Goal: Task Accomplishment & Management: Manage account settings

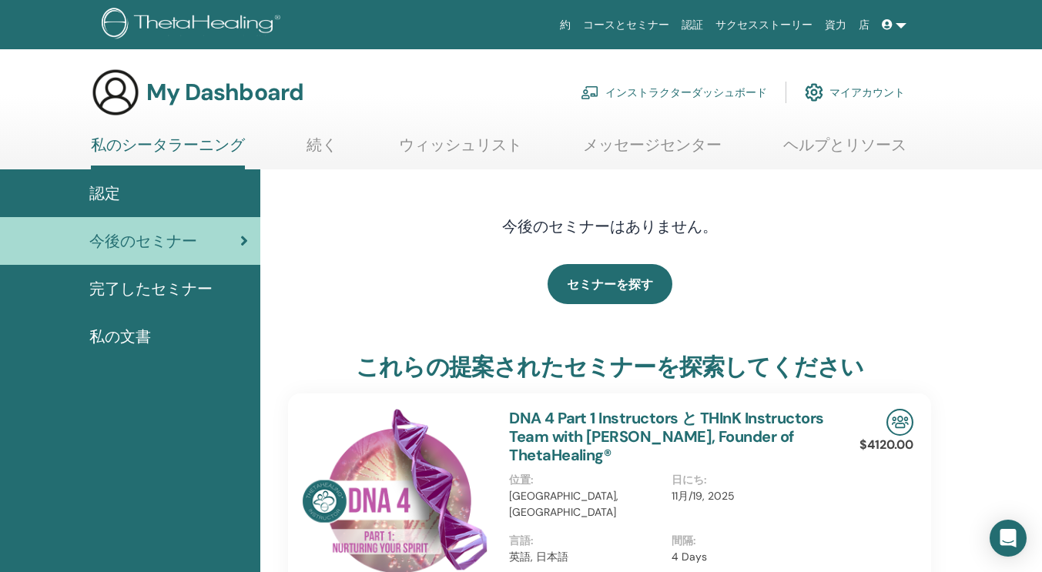
click at [665, 85] on link "インストラクターダッシュボード" at bounding box center [674, 92] width 186 height 34
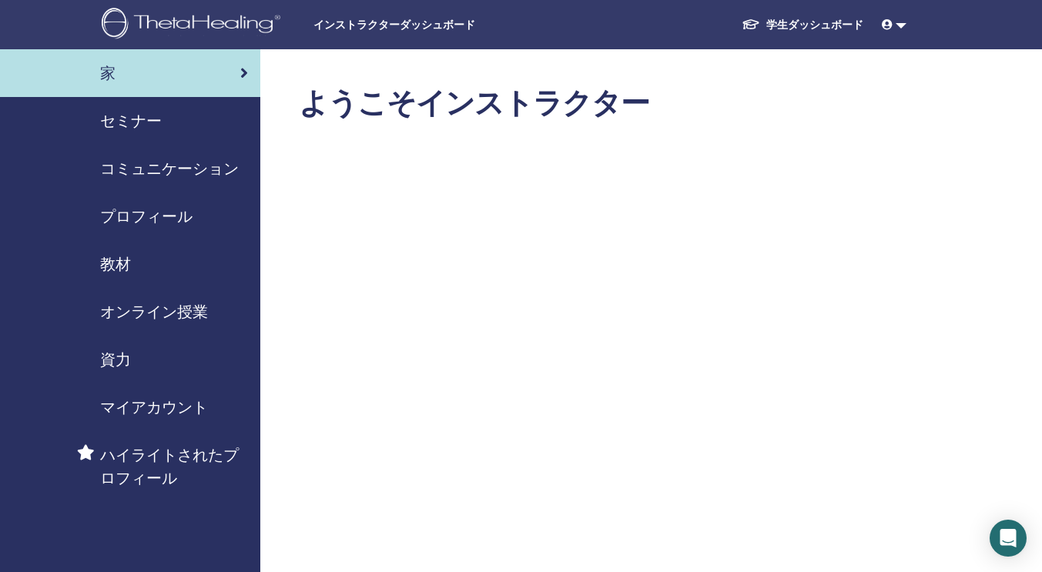
click at [133, 126] on span "セミナー" at bounding box center [131, 120] width 62 height 23
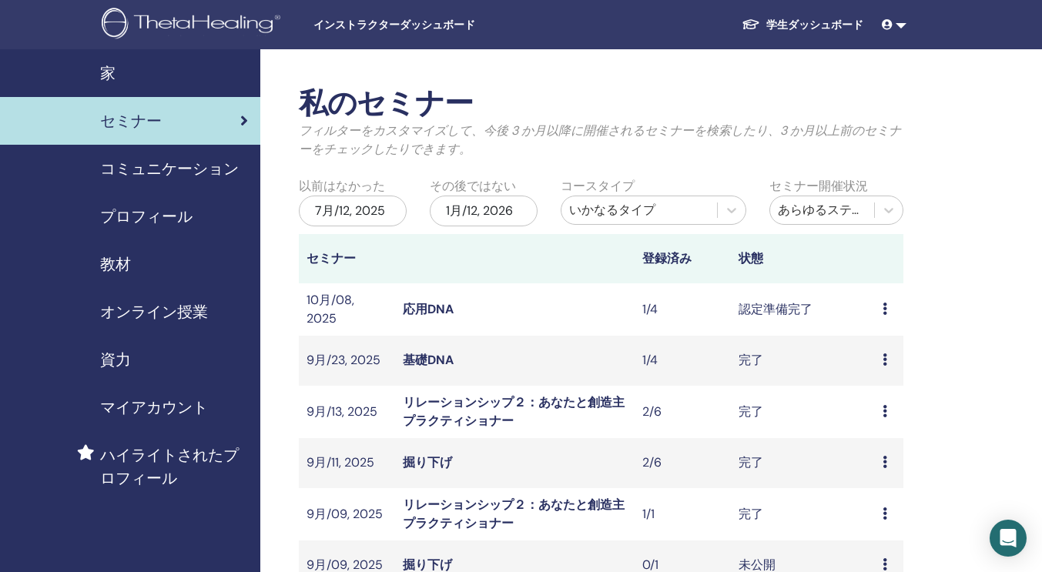
click at [889, 310] on div "プレビュー 編集 出席者 キャンセル" at bounding box center [888, 309] width 13 height 18
click at [886, 368] on link "出席者" at bounding box center [880, 368] width 37 height 16
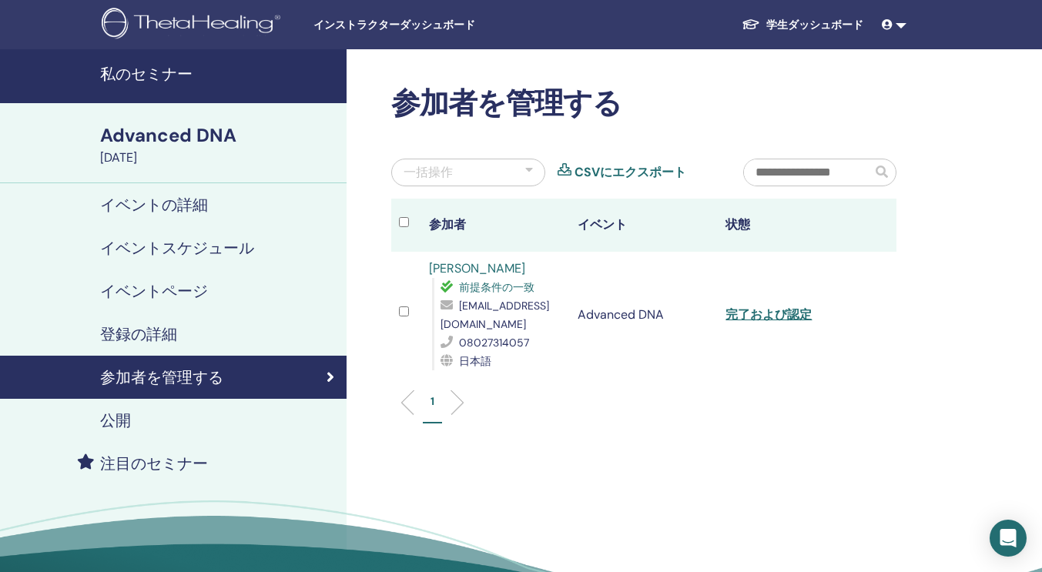
click at [409, 314] on div at bounding box center [406, 314] width 15 height 22
click at [785, 316] on link "完了および認定" at bounding box center [768, 314] width 86 height 16
click at [165, 325] on h4 "登録の詳細" at bounding box center [138, 334] width 77 height 18
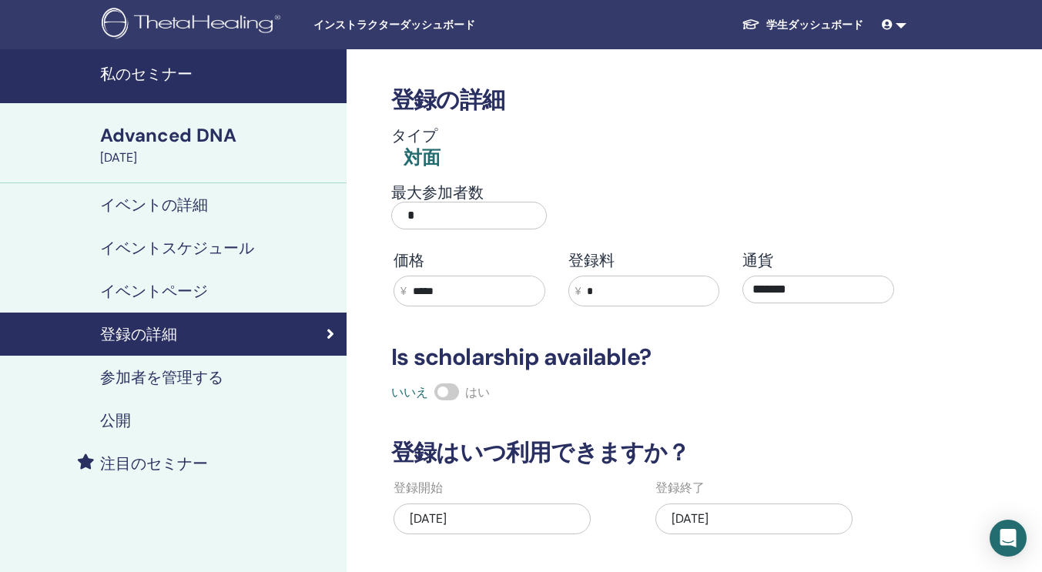
click at [123, 81] on h4 "私のセミナー" at bounding box center [218, 74] width 237 height 18
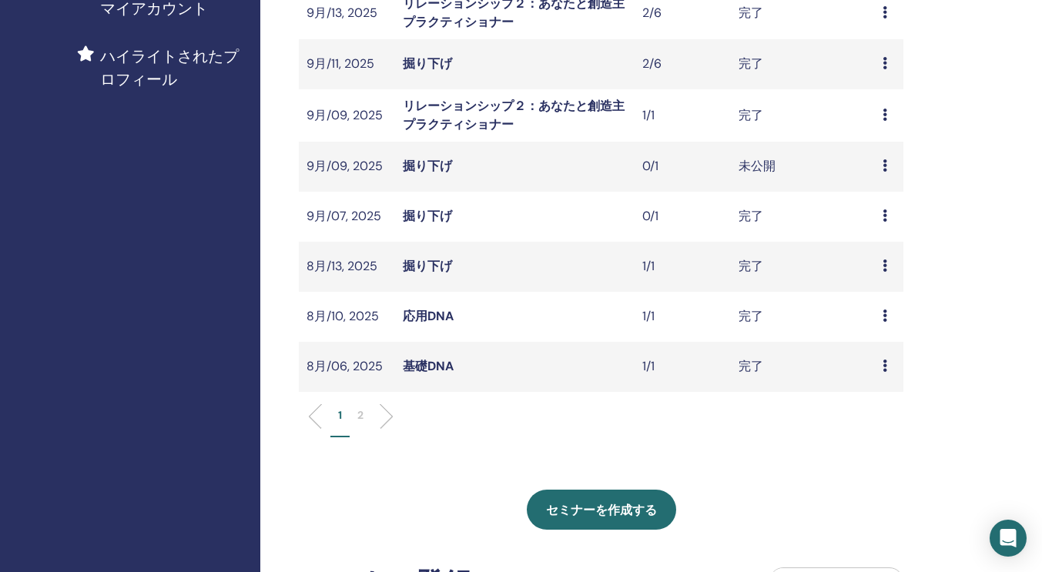
scroll to position [493, 0]
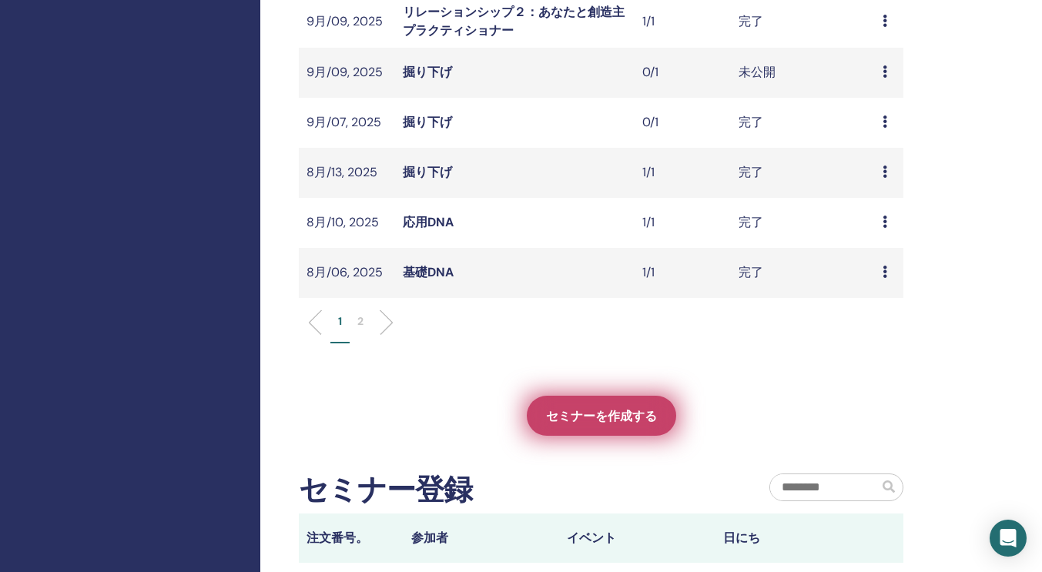
click at [644, 416] on span "セミナーを作成する" at bounding box center [601, 416] width 111 height 16
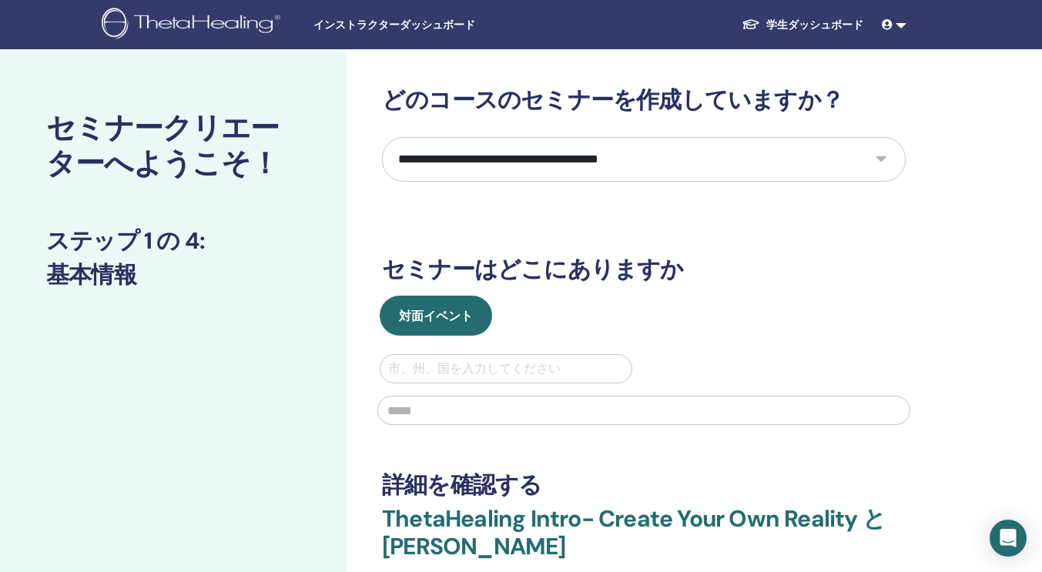
click at [886, 159] on select "**********" at bounding box center [644, 159] width 524 height 45
select select "**"
click at [382, 137] on select "**********" at bounding box center [644, 159] width 524 height 45
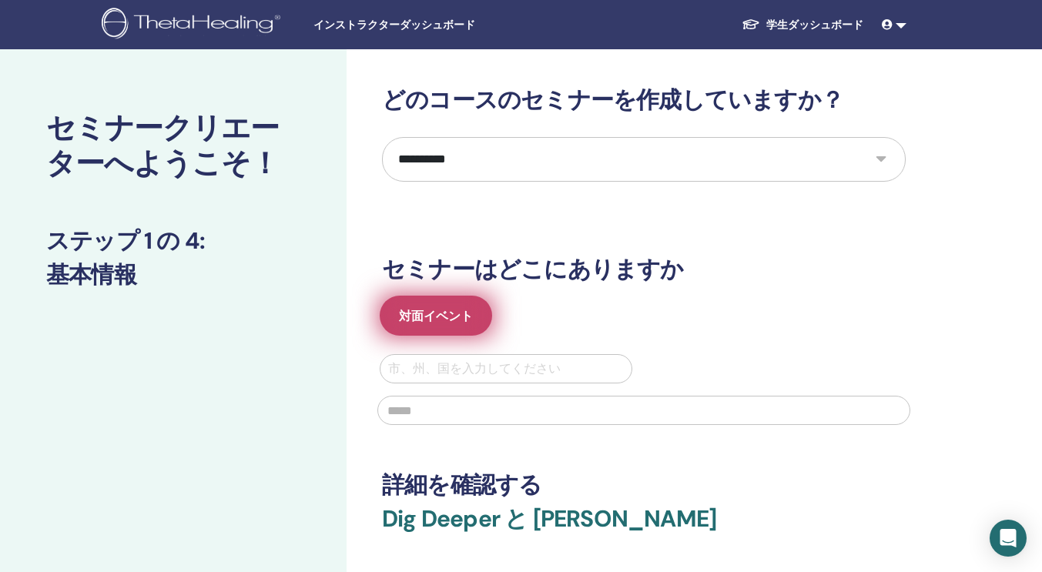
click at [464, 314] on span "対面イベント" at bounding box center [436, 316] width 74 height 16
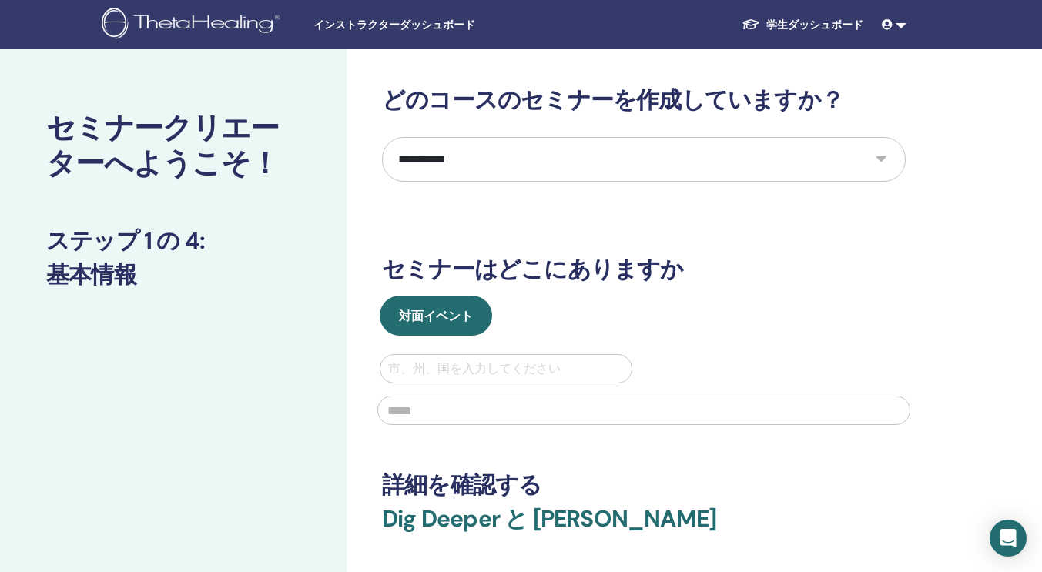
click at [468, 368] on div at bounding box center [506, 369] width 236 height 22
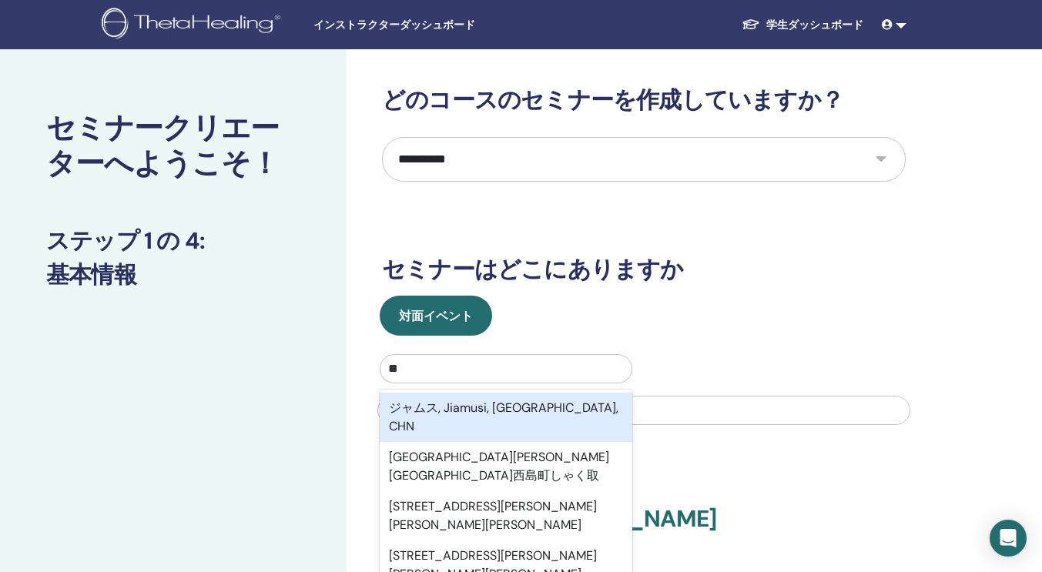
type input "*****"
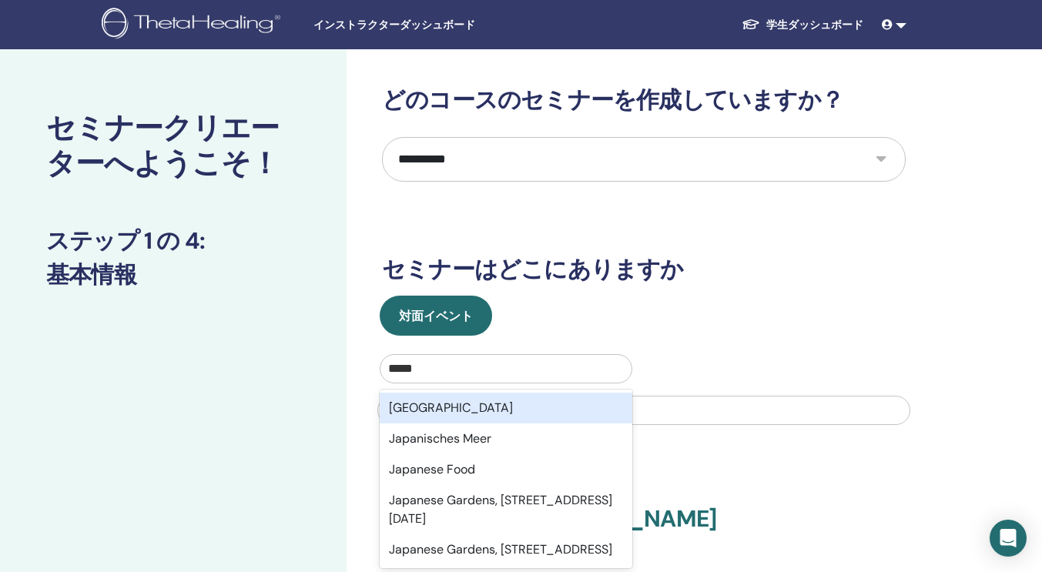
click at [444, 403] on div "Japan" at bounding box center [506, 408] width 253 height 31
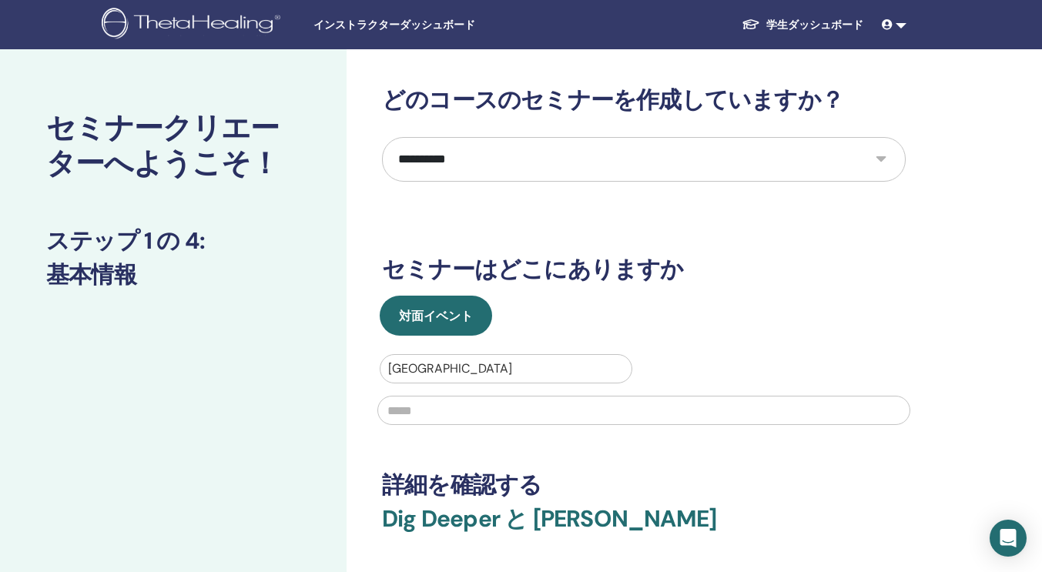
click at [444, 403] on input "text" at bounding box center [643, 410] width 533 height 29
click at [484, 355] on div "Japan" at bounding box center [505, 369] width 251 height 28
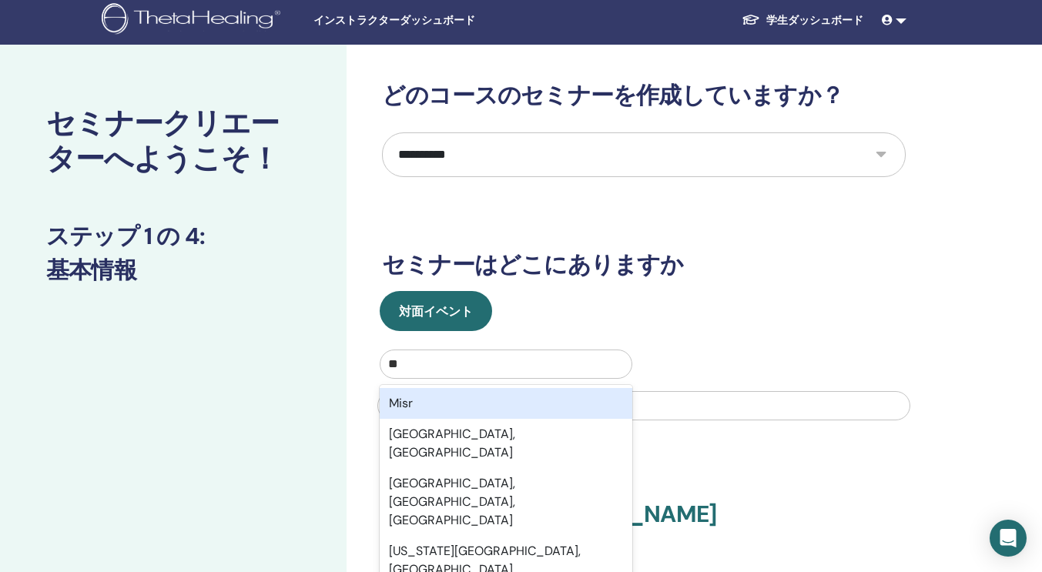
scroll to position [4, 0]
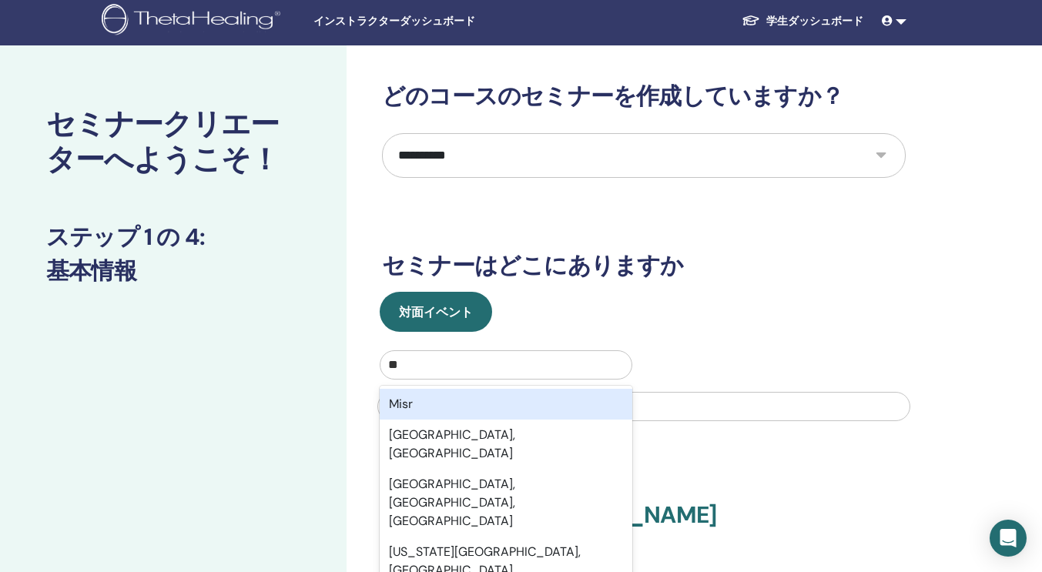
type input "********"
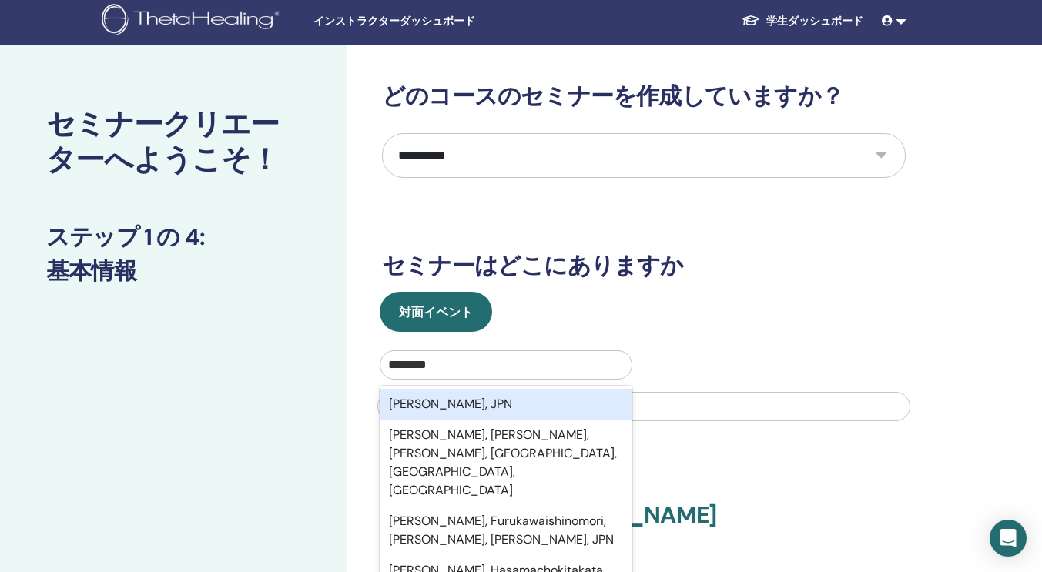
click at [447, 411] on div "Miyazaki, JPN" at bounding box center [506, 404] width 253 height 31
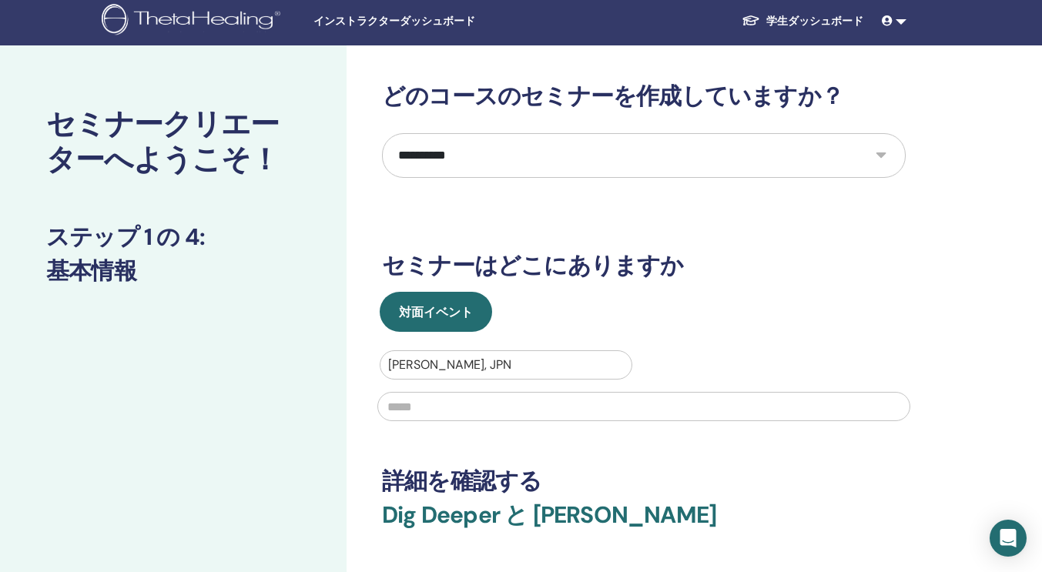
click at [447, 412] on input "text" at bounding box center [643, 406] width 533 height 29
type input "********"
click at [669, 464] on div "**********" at bounding box center [644, 354] width 524 height 545
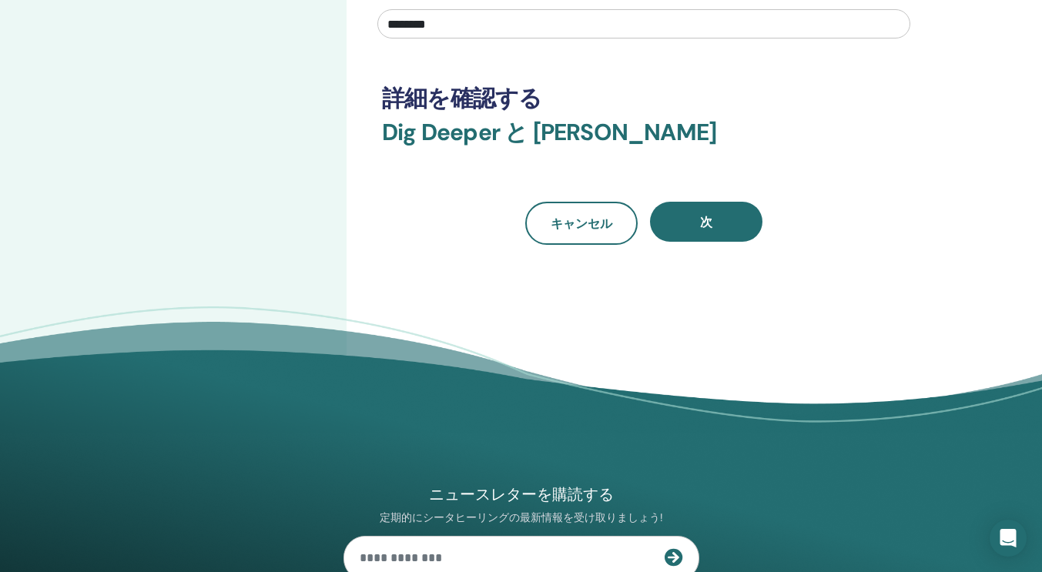
scroll to position [424, 0]
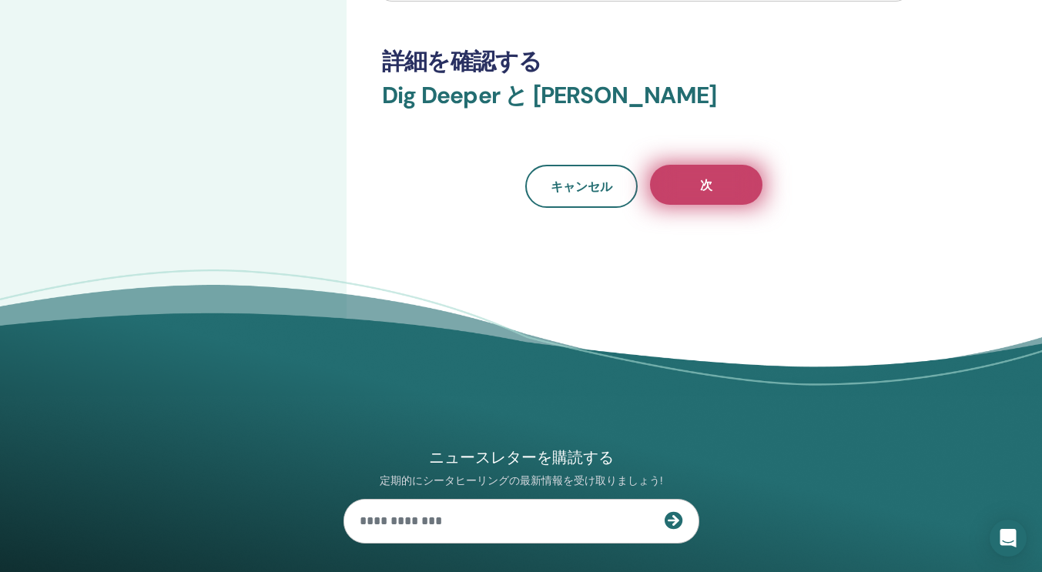
click at [737, 194] on button "次" at bounding box center [706, 185] width 112 height 40
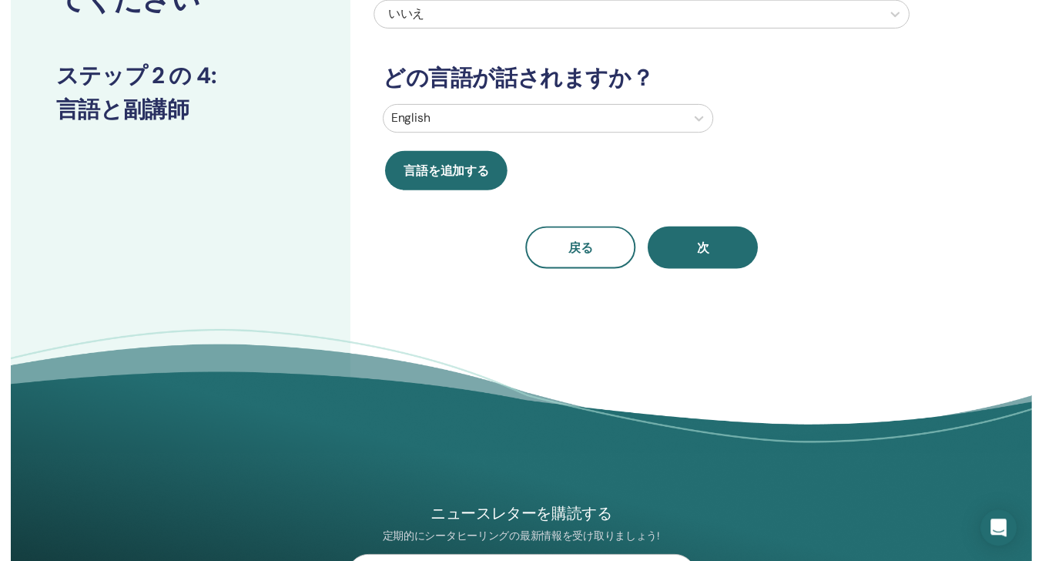
scroll to position [0, 0]
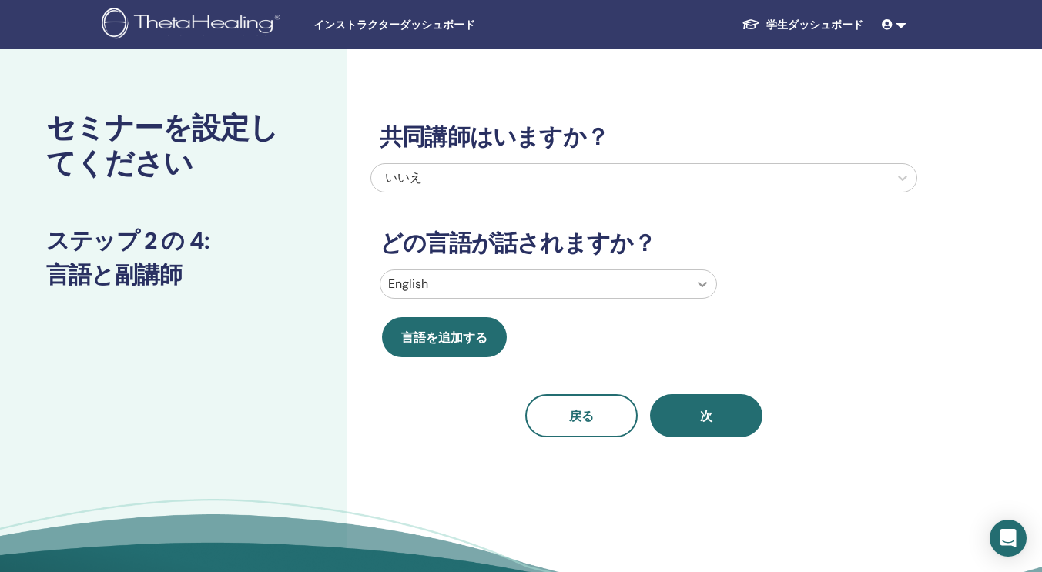
click at [702, 287] on icon at bounding box center [702, 283] width 15 height 15
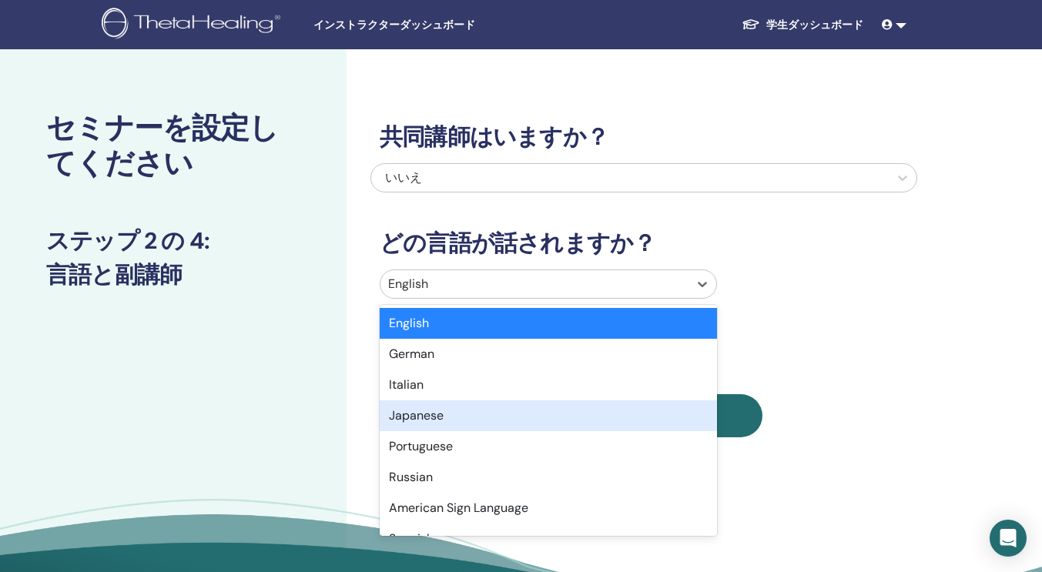
click at [523, 419] on div "Japanese" at bounding box center [548, 415] width 337 height 31
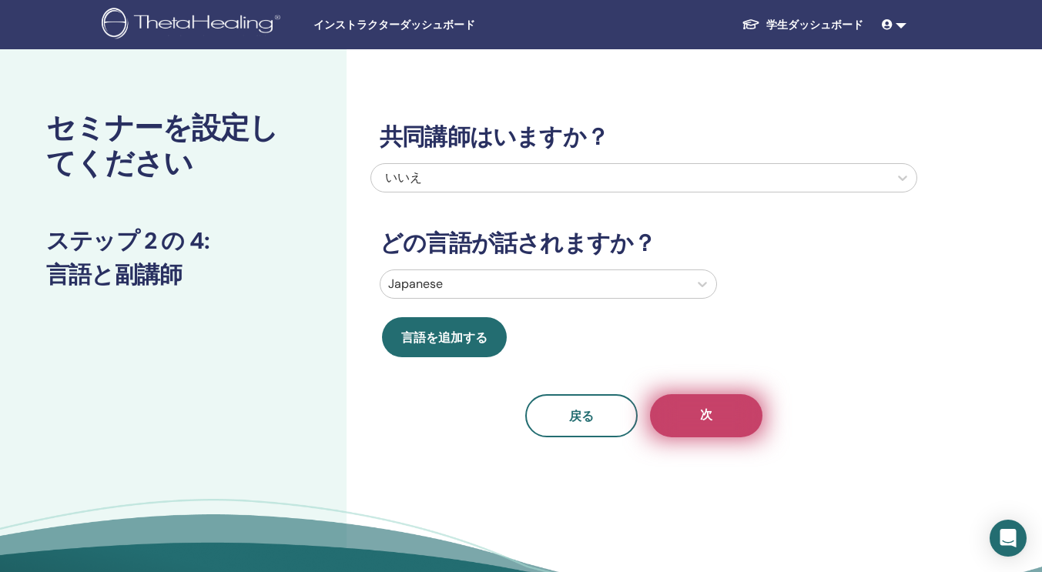
click at [690, 434] on button "次" at bounding box center [706, 415] width 112 height 43
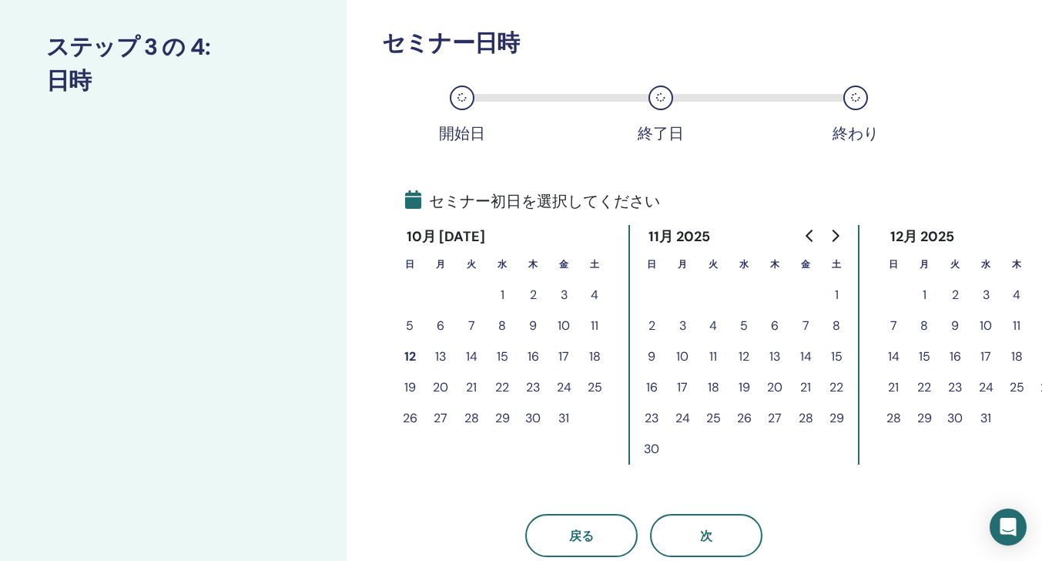
scroll to position [210, 0]
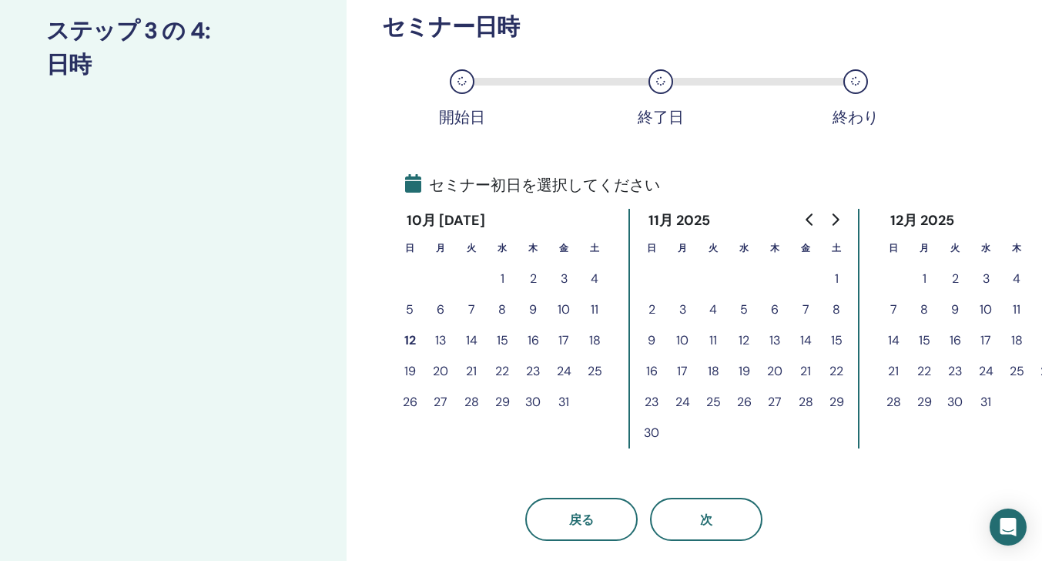
click at [477, 343] on button "14" at bounding box center [471, 340] width 31 height 31
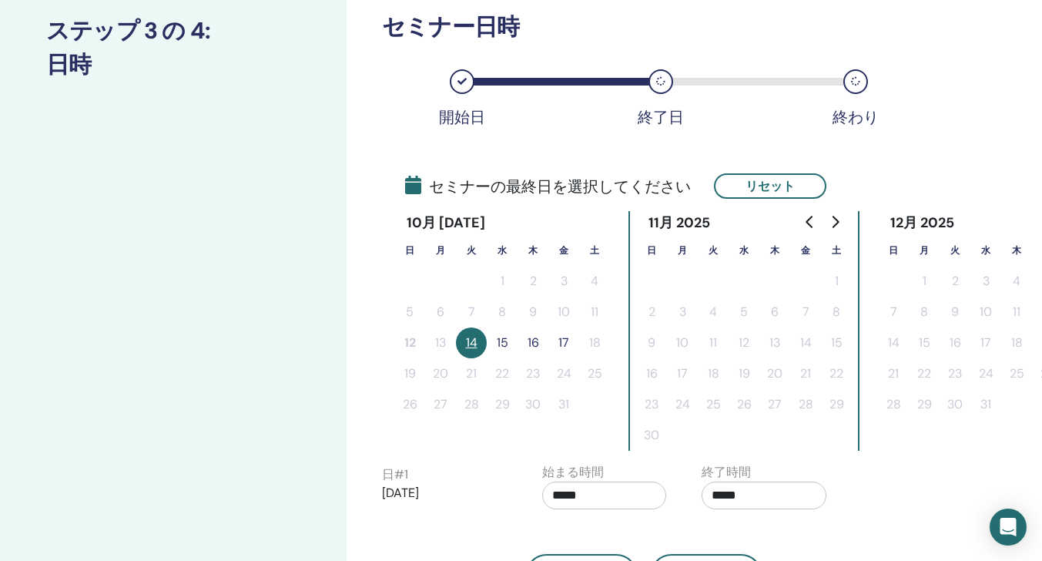
click at [501, 340] on button "15" at bounding box center [502, 342] width 31 height 31
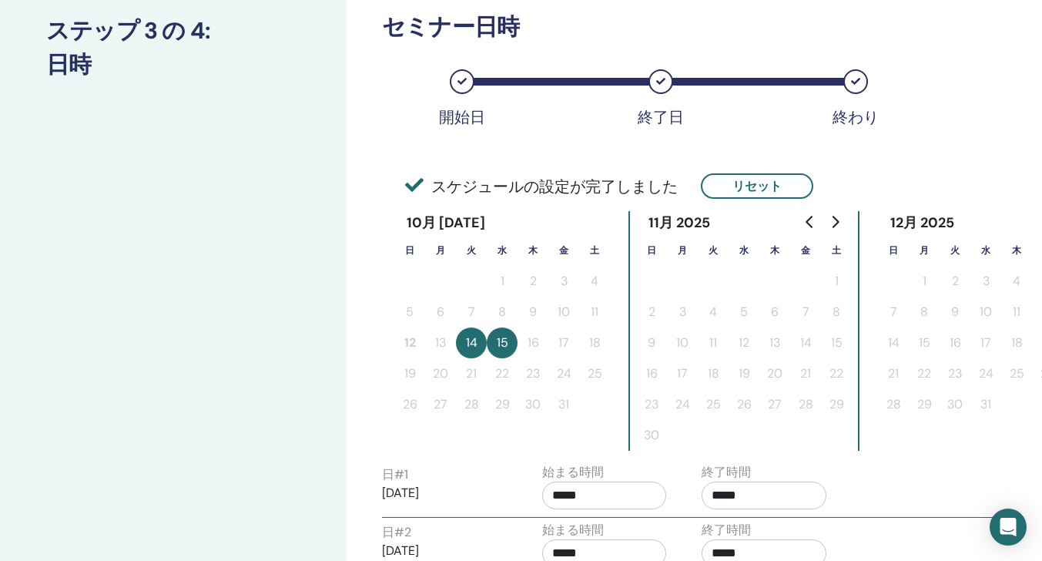
click at [500, 346] on button "15" at bounding box center [502, 342] width 31 height 31
click at [782, 185] on button "リセット" at bounding box center [757, 185] width 112 height 25
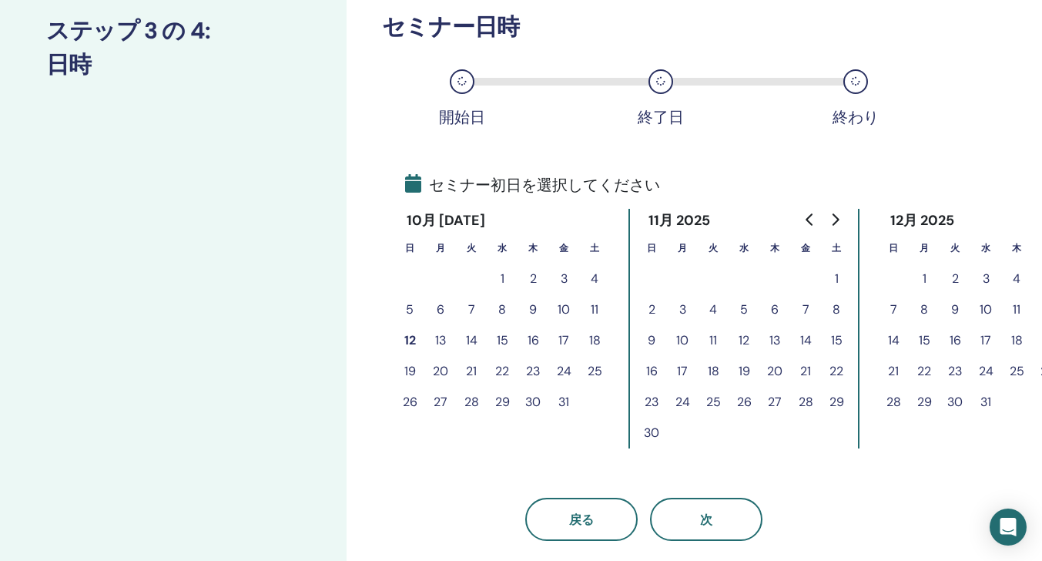
click at [498, 336] on button "15" at bounding box center [502, 340] width 31 height 31
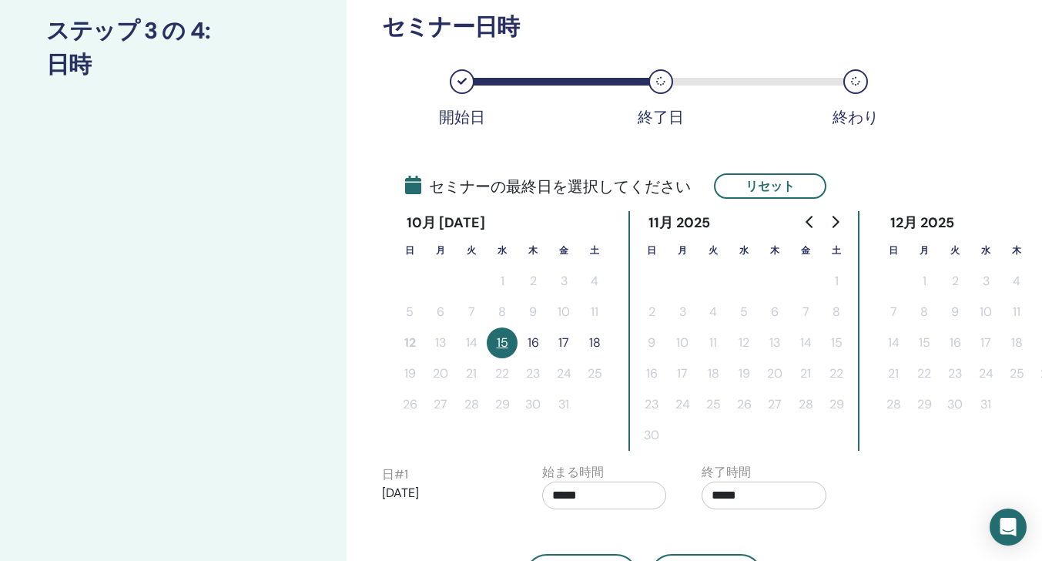
click at [524, 336] on button "16" at bounding box center [532, 342] width 31 height 31
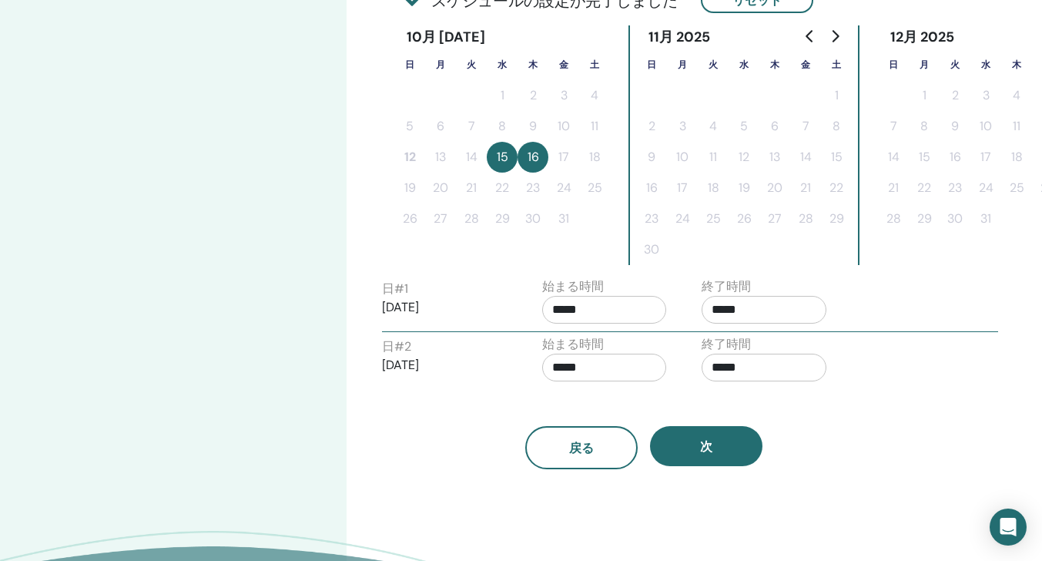
scroll to position [409, 0]
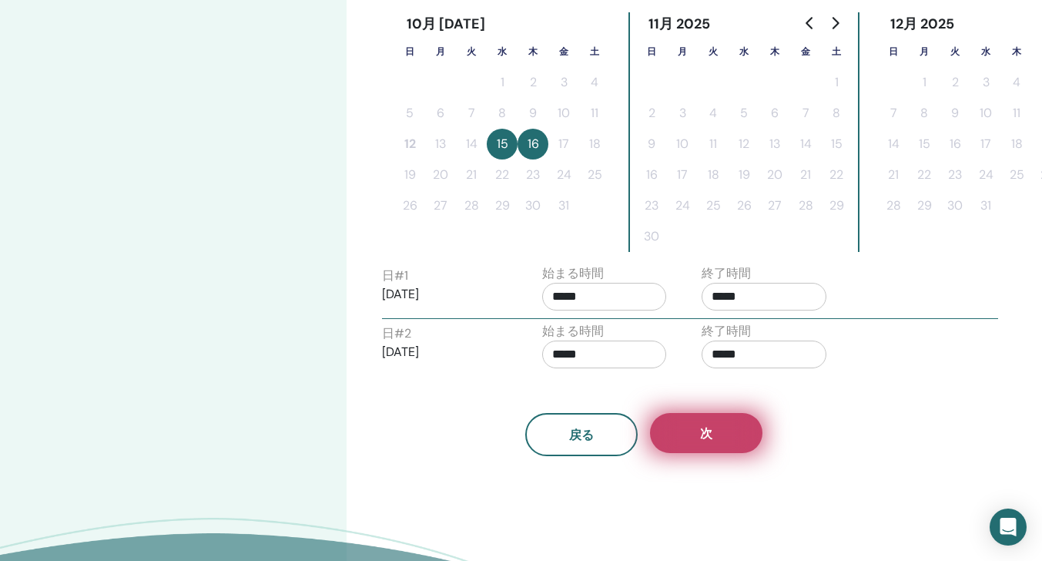
click at [670, 435] on button "次" at bounding box center [706, 433] width 112 height 40
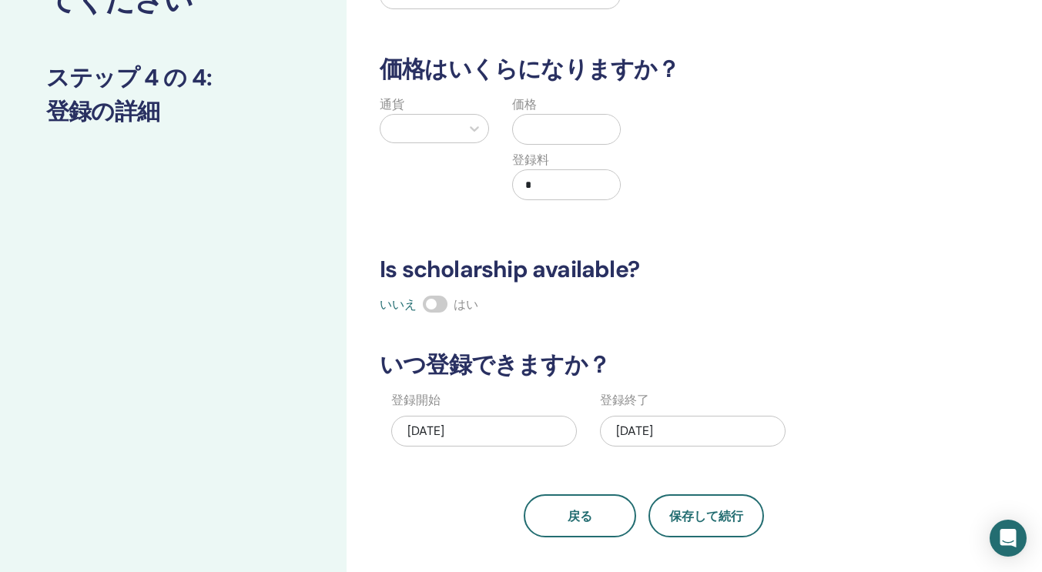
scroll to position [150, 0]
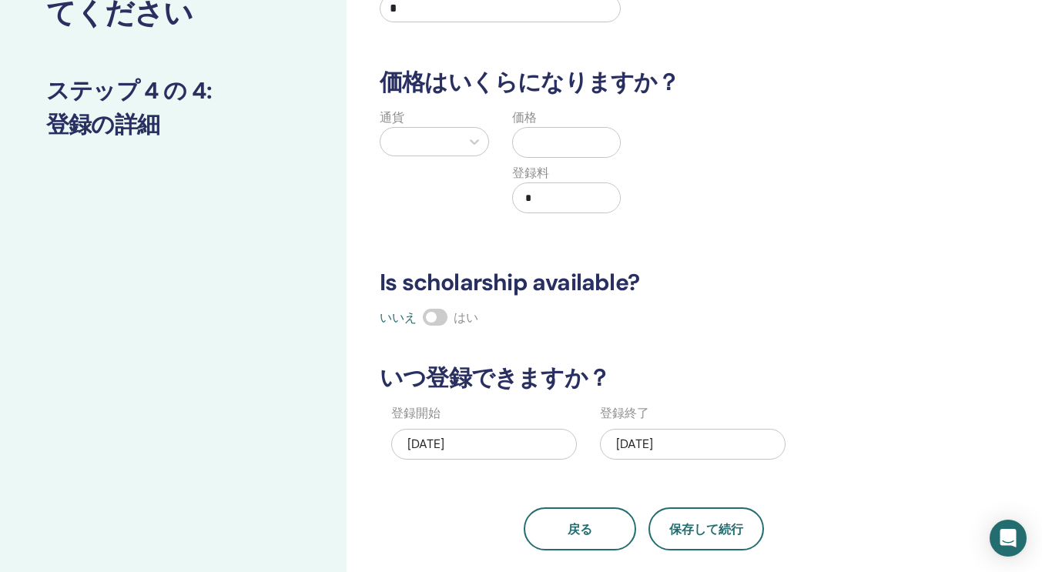
click at [444, 133] on div at bounding box center [420, 142] width 65 height 22
type input "***"
click at [539, 136] on input "text" at bounding box center [570, 142] width 102 height 29
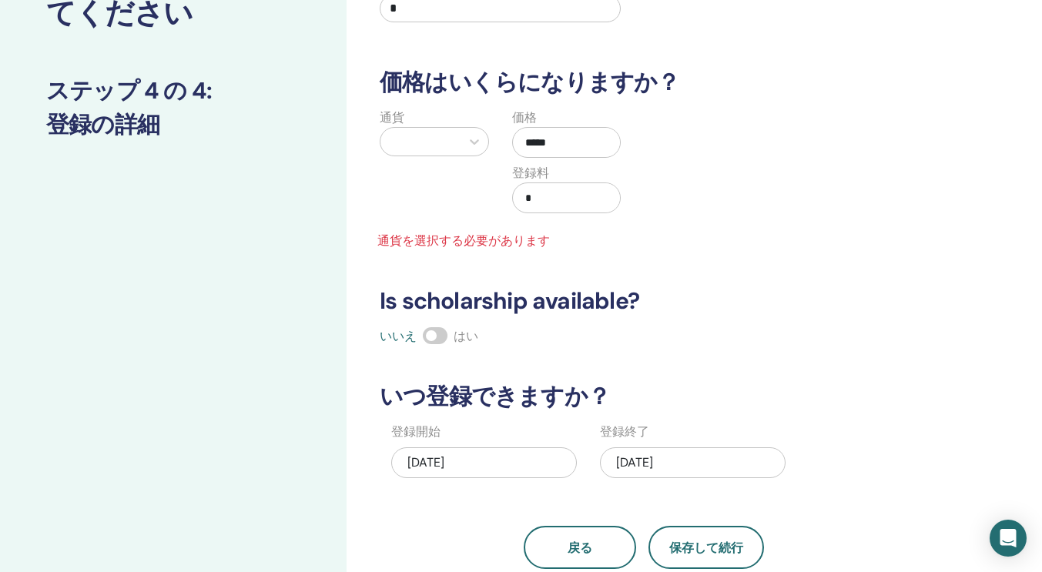
scroll to position [0, 0]
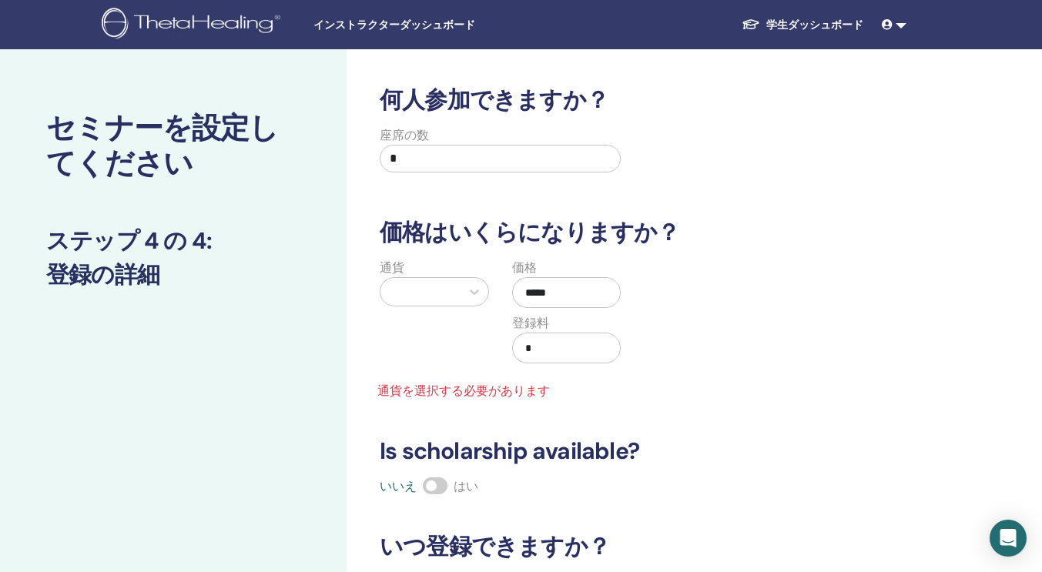
type input "*****"
click at [540, 169] on input "*" at bounding box center [500, 159] width 241 height 28
type input "*"
click at [802, 208] on div "何人参加できますか？ 座席の数 * 価格はいくらになりますか？ 通貨 価格 ***** 登録料 * 通貨を選択する必要があります Is scholarship…" at bounding box center [643, 402] width 547 height 633
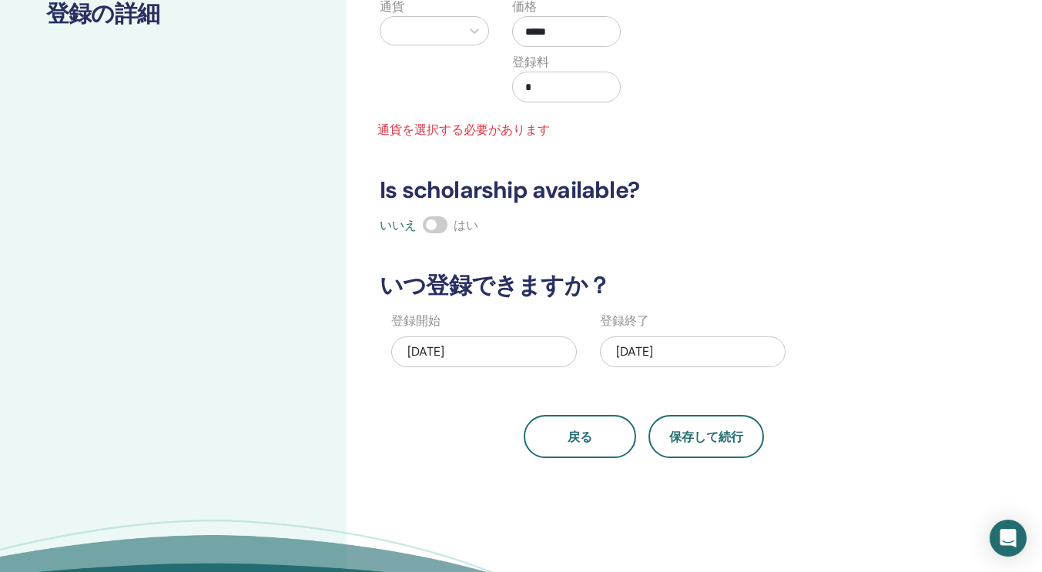
scroll to position [332, 0]
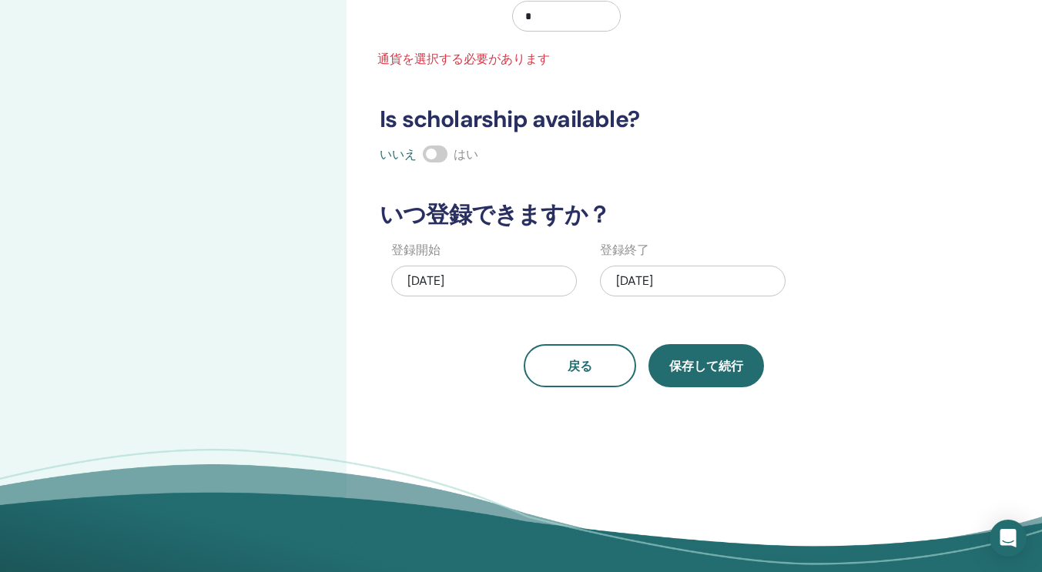
click at [698, 383] on button "保存して続行" at bounding box center [706, 365] width 116 height 43
click at [705, 370] on span "保存して続行" at bounding box center [706, 366] width 74 height 16
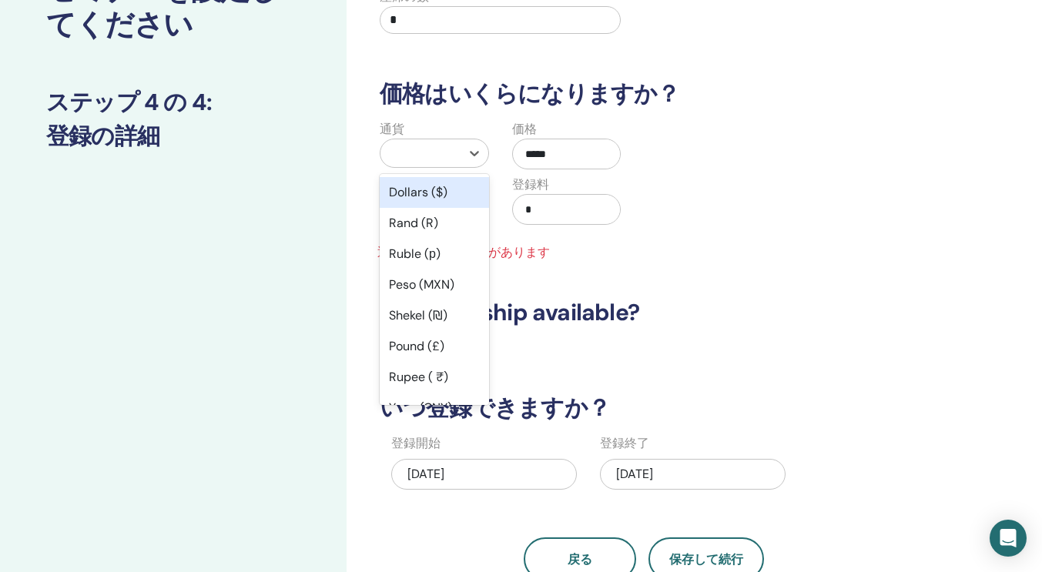
click at [453, 149] on div at bounding box center [420, 153] width 80 height 28
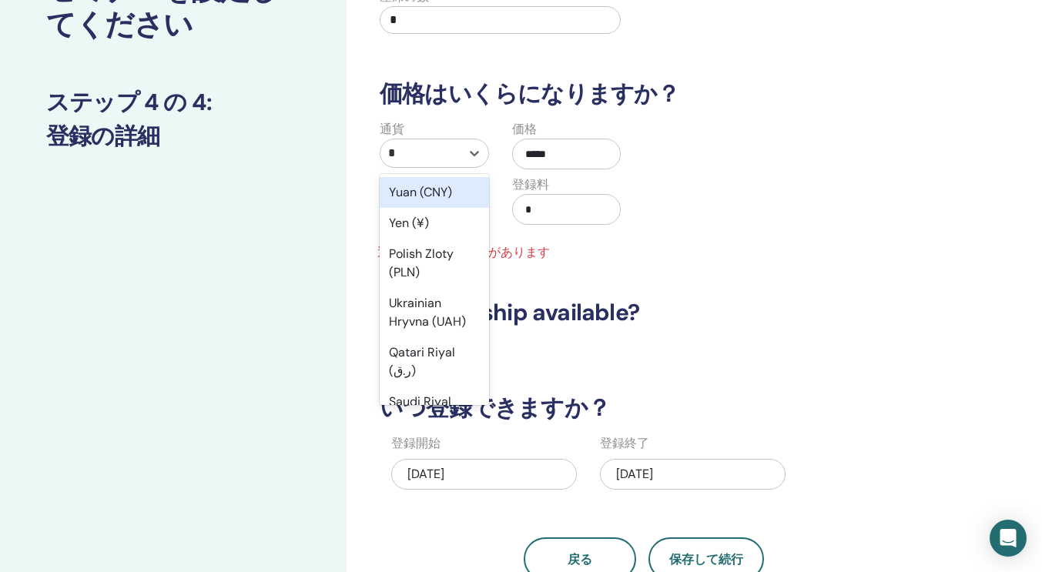
type input "***"
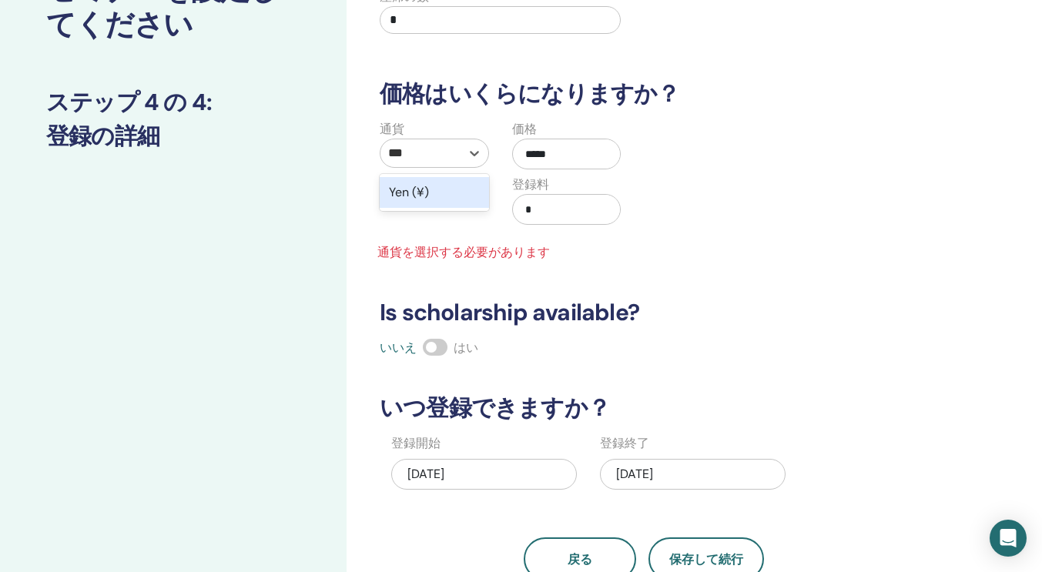
click at [411, 200] on div "Yen (¥)" at bounding box center [434, 192] width 109 height 31
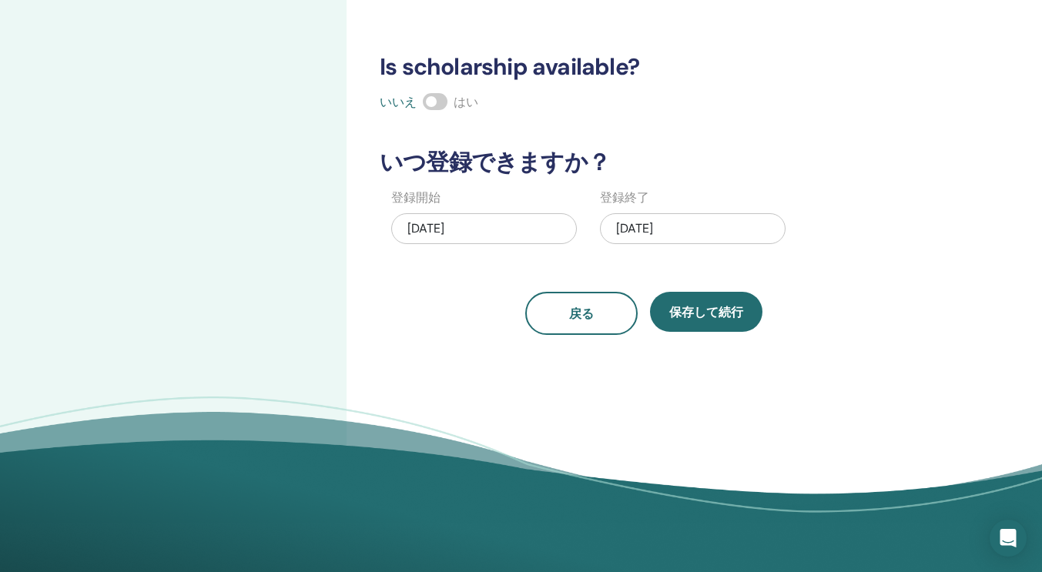
scroll to position [458, 0]
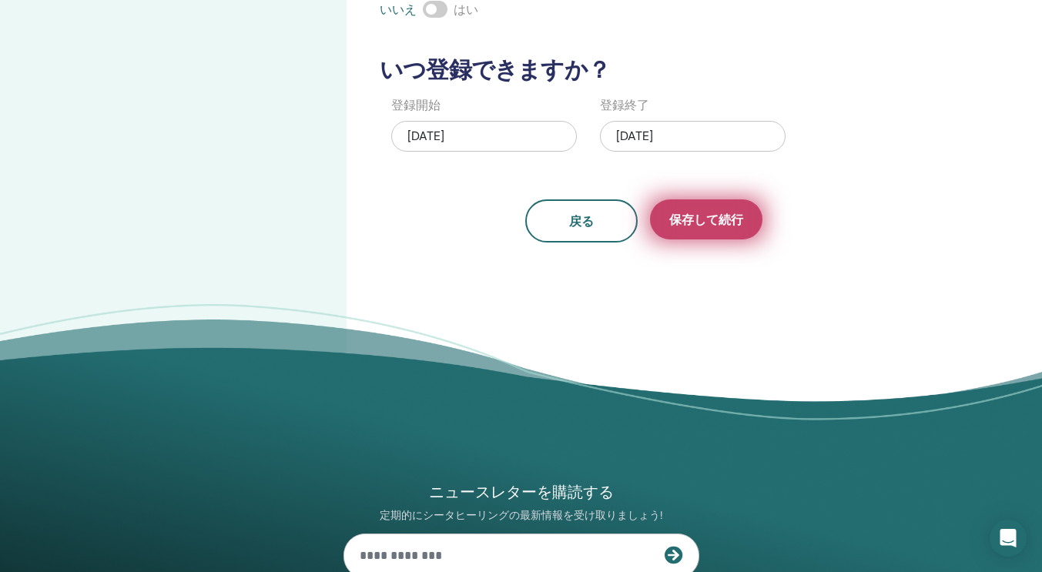
click at [752, 235] on button "保存して続行" at bounding box center [706, 219] width 112 height 40
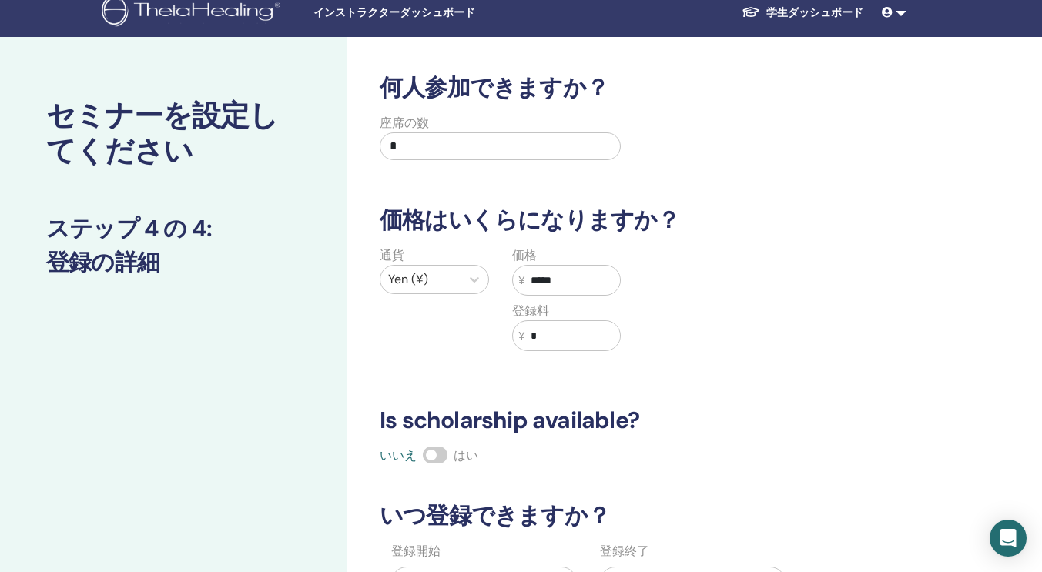
scroll to position [0, 0]
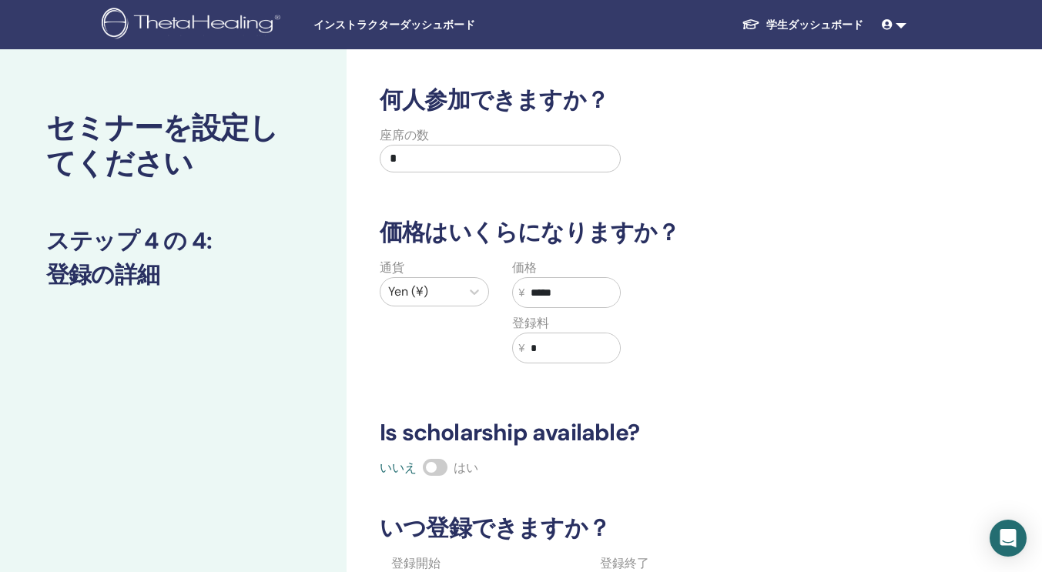
drag, startPoint x: 464, startPoint y: 164, endPoint x: 346, endPoint y: 170, distance: 118.7
click at [346, 170] on div "セミナーを設定してください ステップ 4 の 4 : 登録の詳細 何人参加できますか？ 座席の数 * 価格はいくらになりますか？ 通貨 Yen (¥) 価格 …" at bounding box center [521, 482] width 1042 height 867
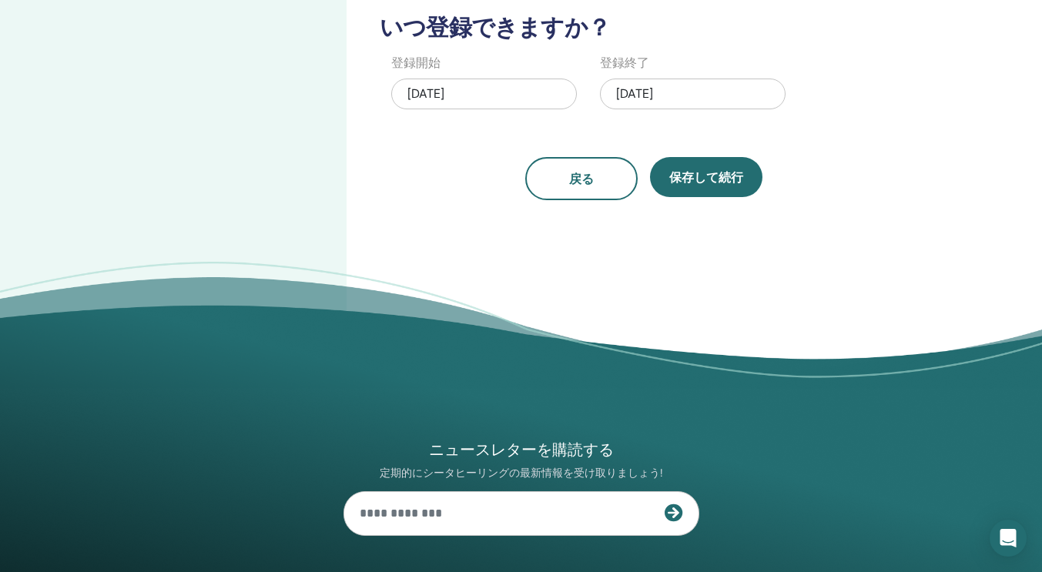
scroll to position [524, 0]
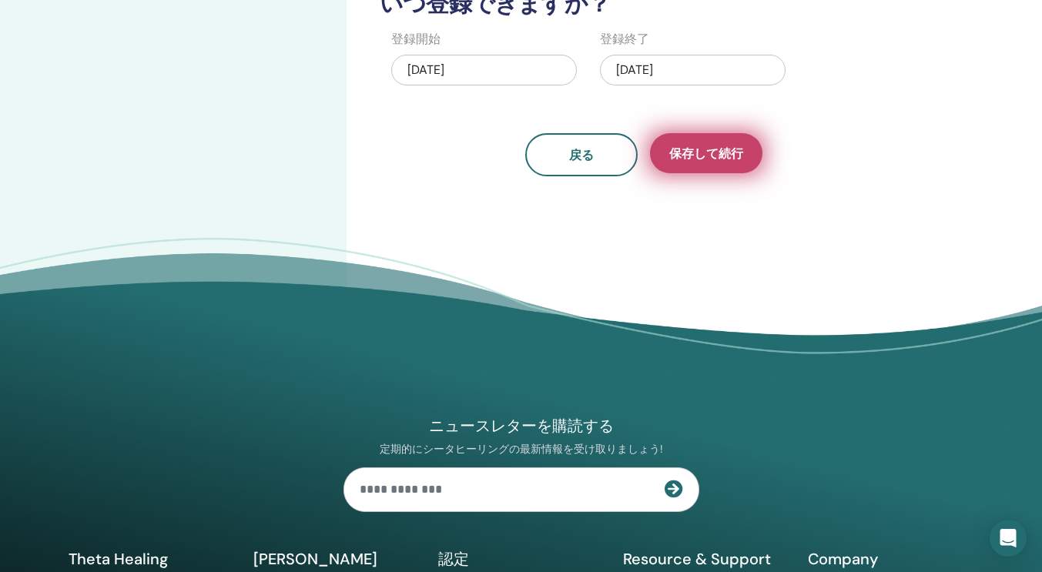
type input "*"
click at [701, 163] on button "保存して続行" at bounding box center [706, 153] width 112 height 40
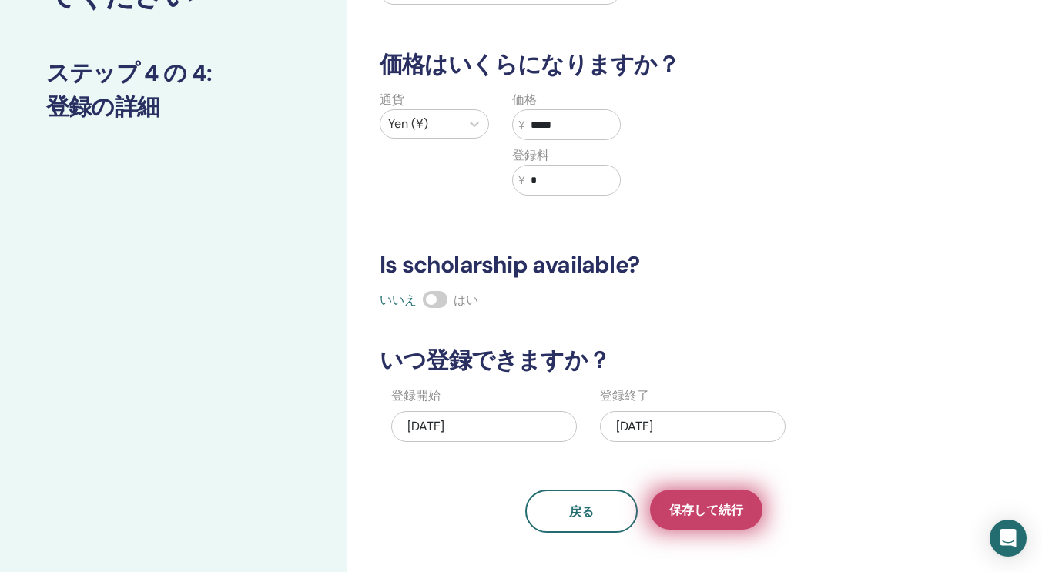
scroll to position [152, 0]
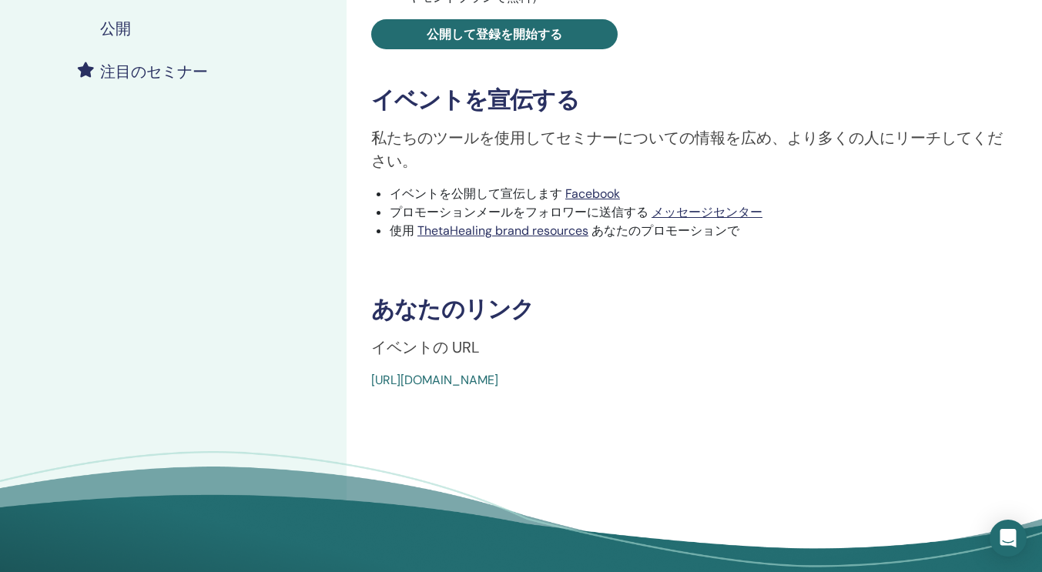
scroll to position [393, 0]
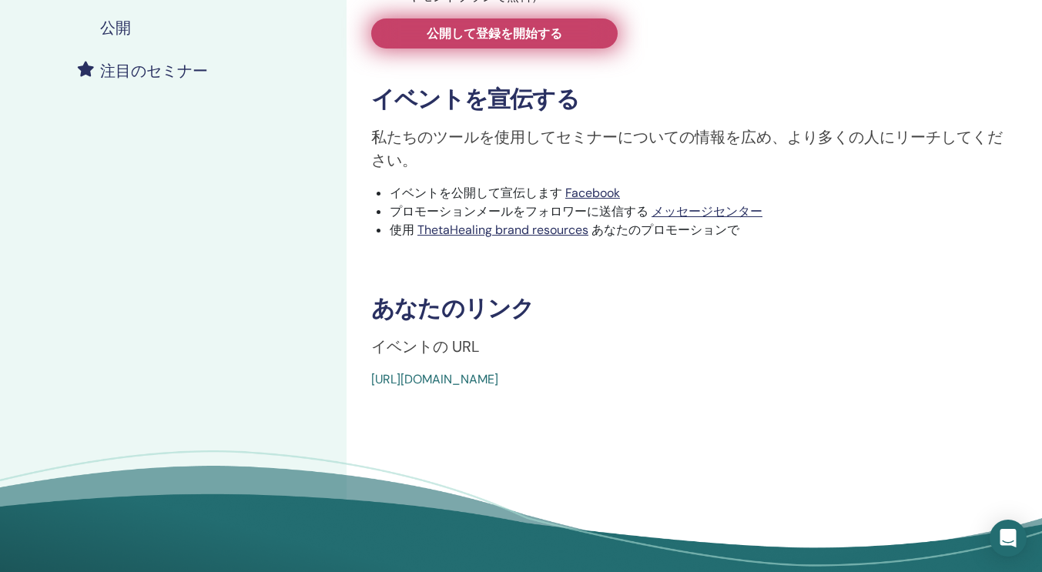
click at [593, 46] on link "公開して登録を開始する" at bounding box center [494, 33] width 246 height 30
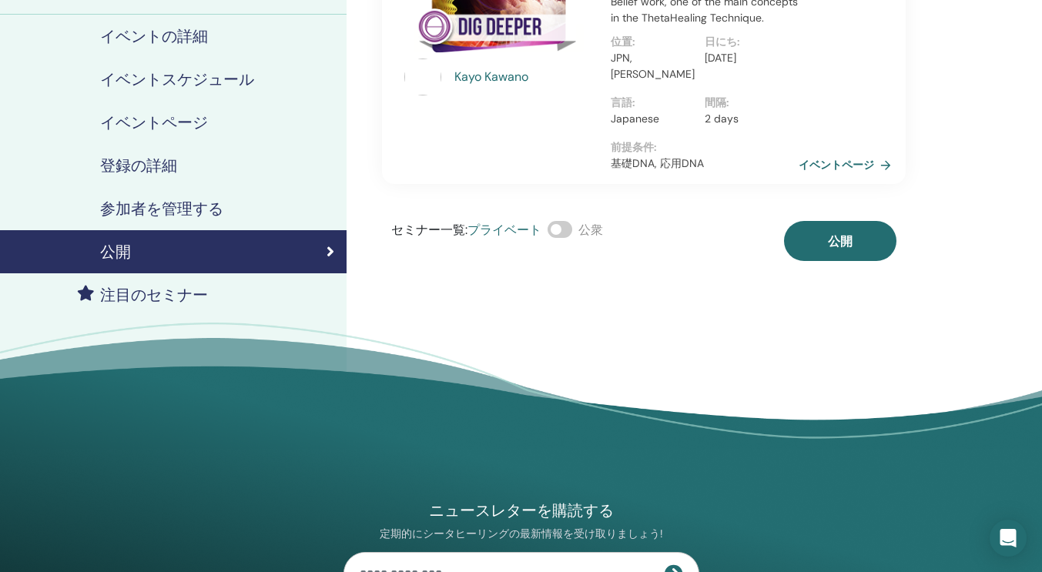
scroll to position [139, 0]
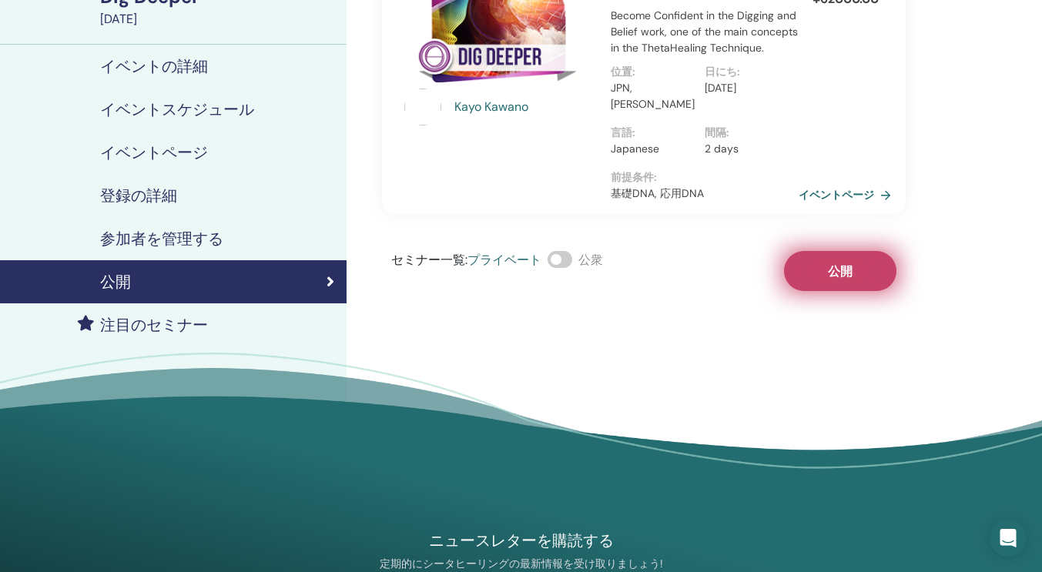
click at [825, 288] on button "公開" at bounding box center [840, 271] width 112 height 40
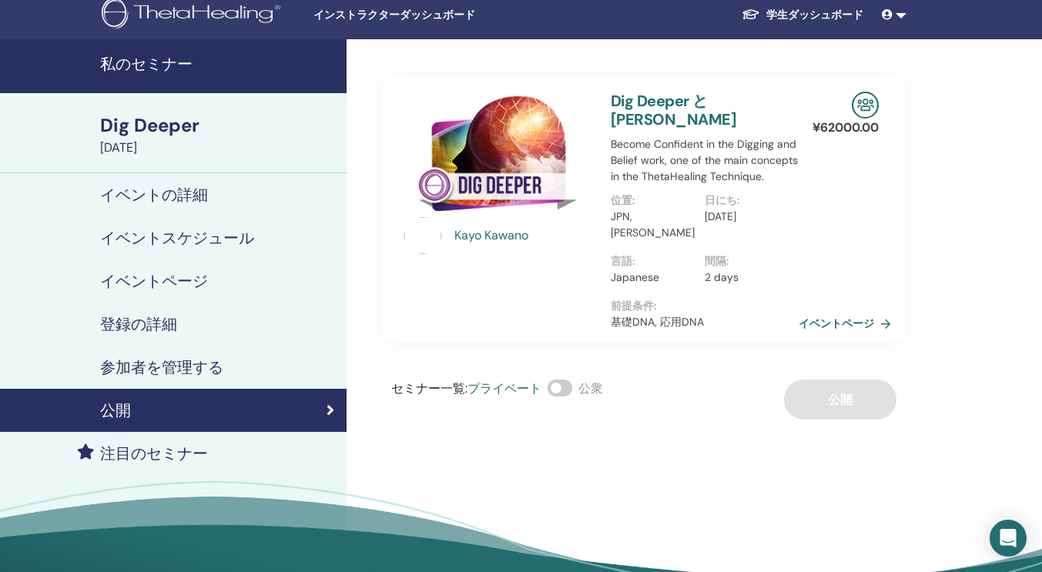
scroll to position [0, 0]
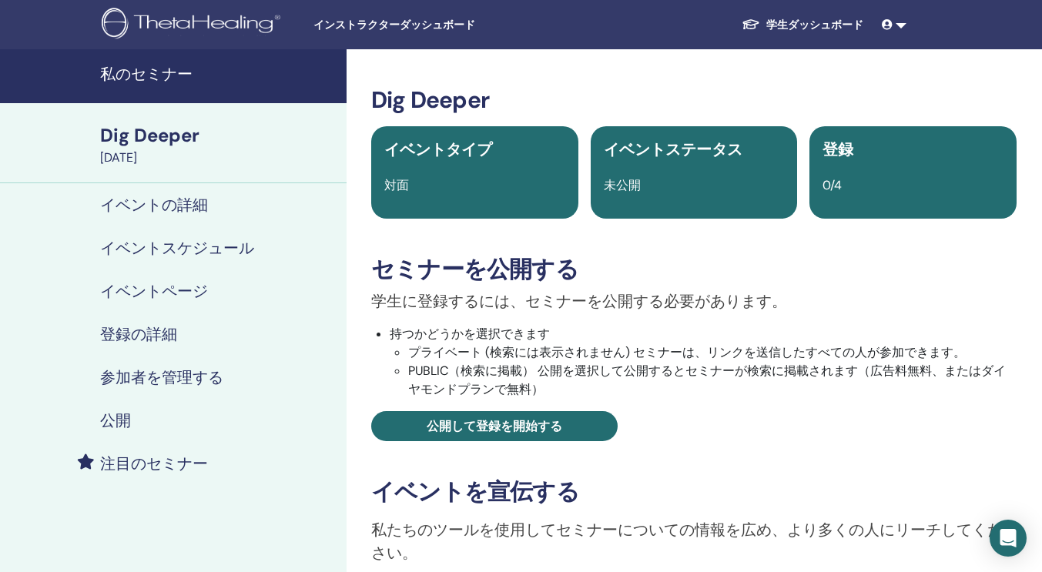
click at [265, 253] on div "イベントスケジュール" at bounding box center [173, 248] width 322 height 18
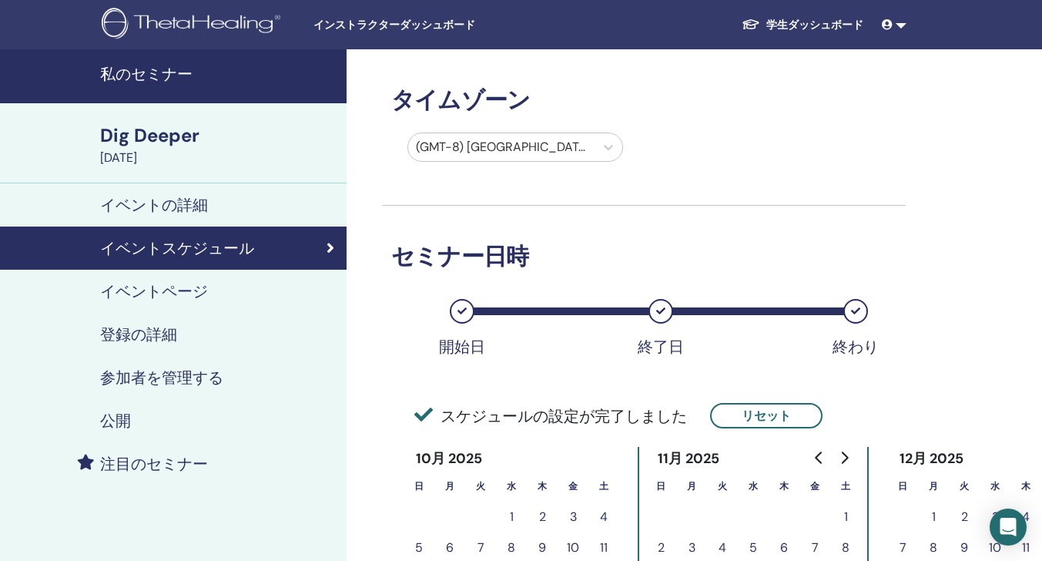
click at [189, 298] on h4 "イベントページ" at bounding box center [154, 291] width 108 height 18
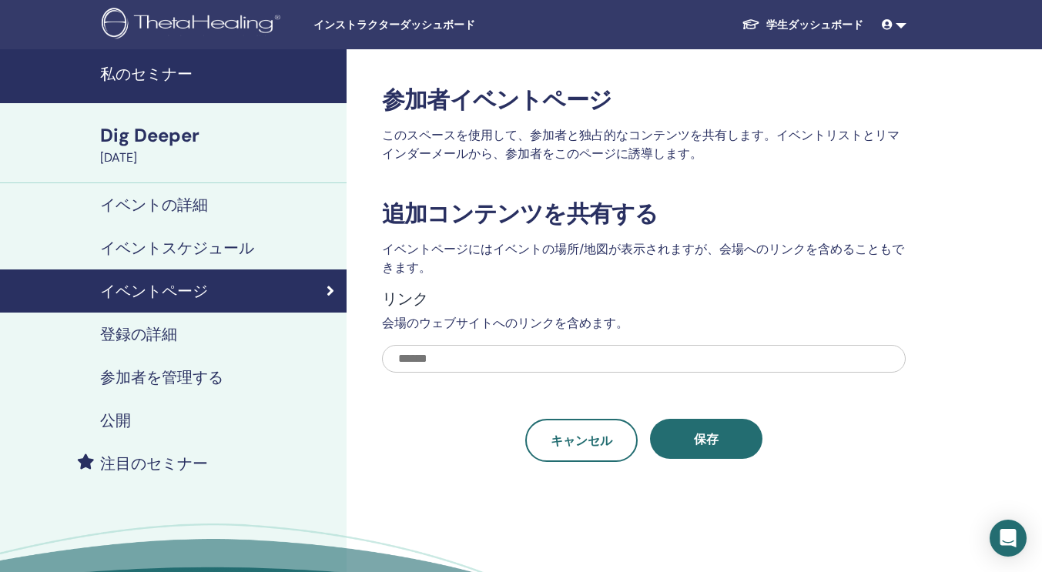
click at [167, 139] on div "Dig Deeper" at bounding box center [218, 135] width 237 height 26
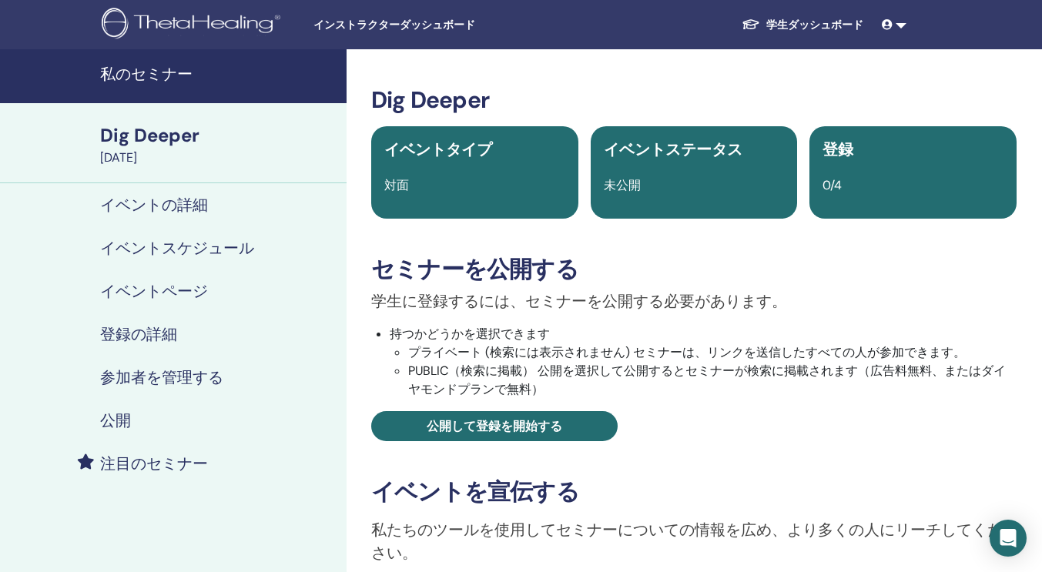
click at [167, 139] on div "Dig Deeper" at bounding box center [218, 135] width 237 height 26
click at [141, 418] on div "公開" at bounding box center [173, 420] width 322 height 18
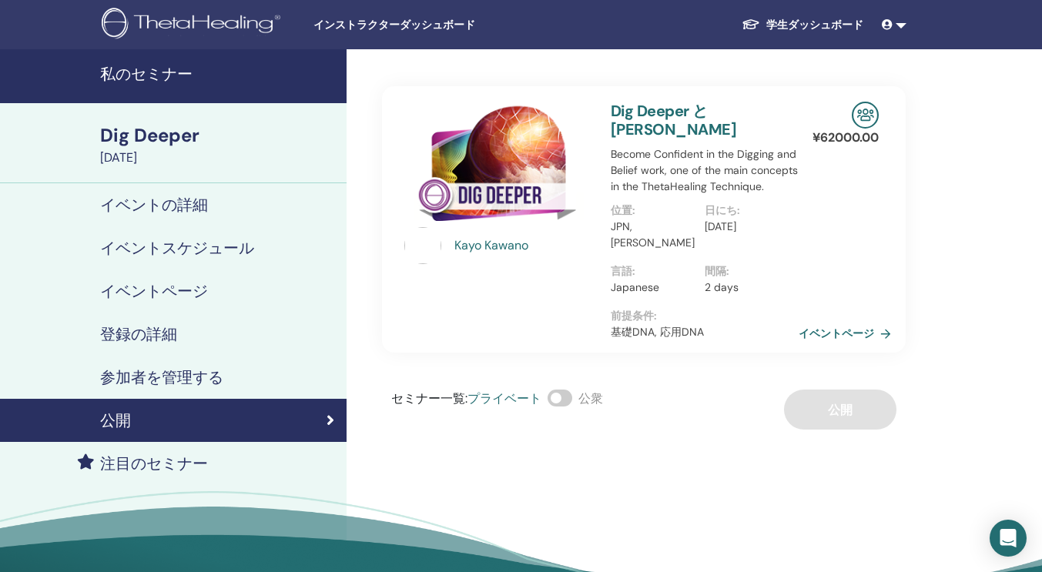
click at [152, 286] on h4 "イベントページ" at bounding box center [154, 291] width 108 height 18
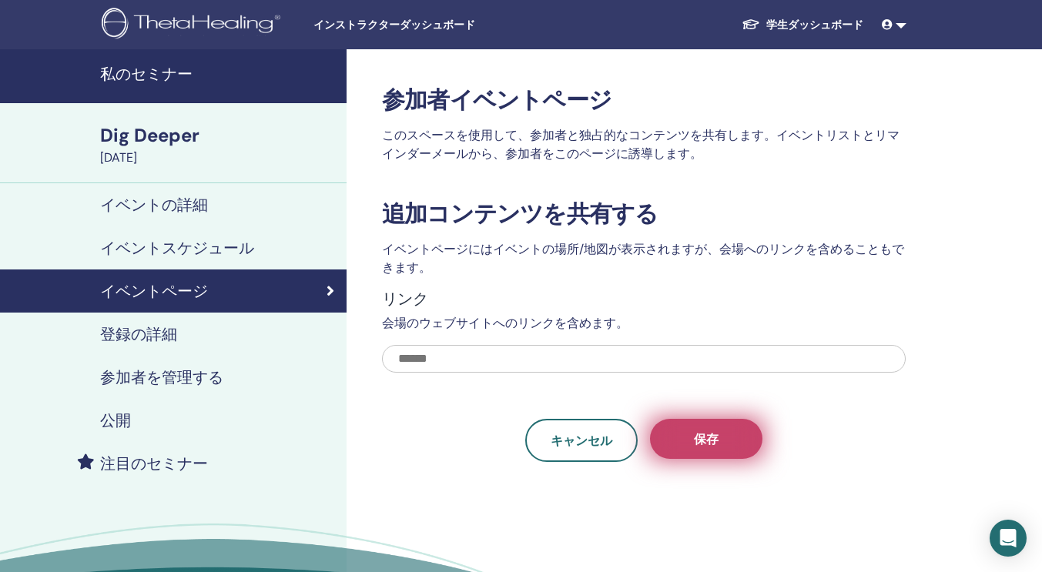
click at [694, 454] on button "保存" at bounding box center [706, 439] width 112 height 40
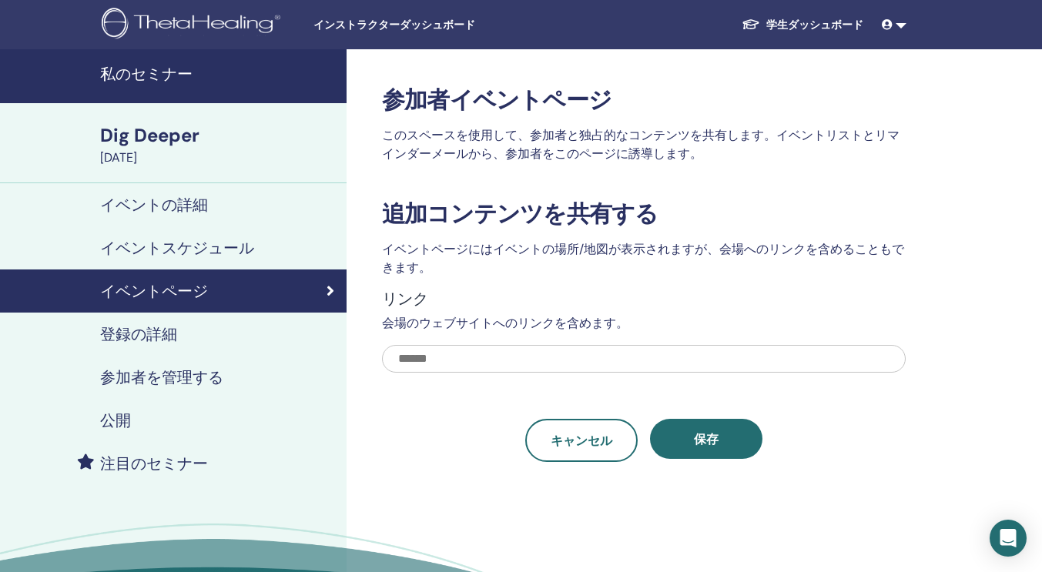
click at [143, 379] on h4 "参加者を管理する" at bounding box center [161, 377] width 123 height 18
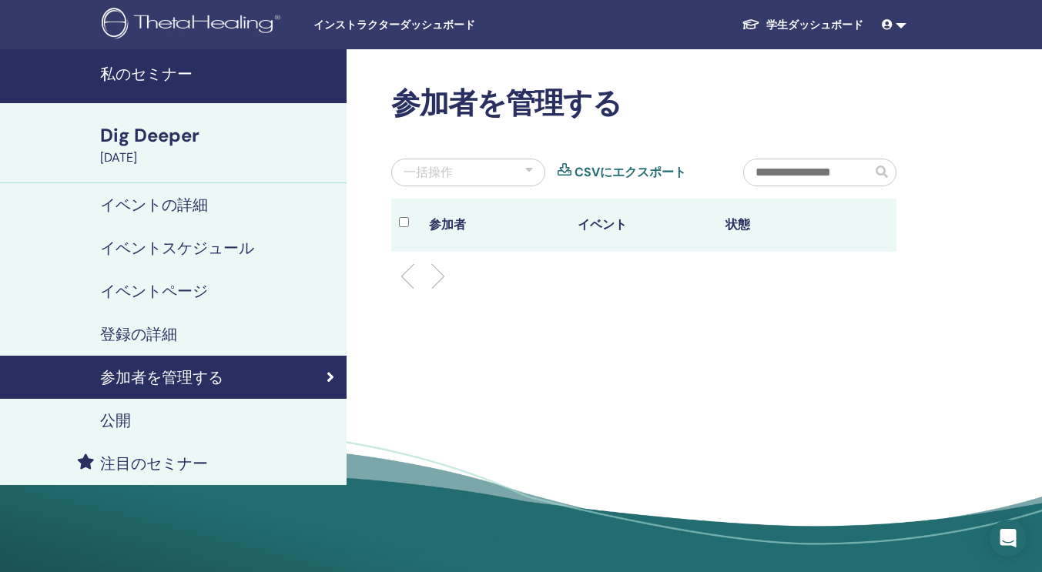
click at [124, 417] on h4 "公開" at bounding box center [115, 420] width 31 height 18
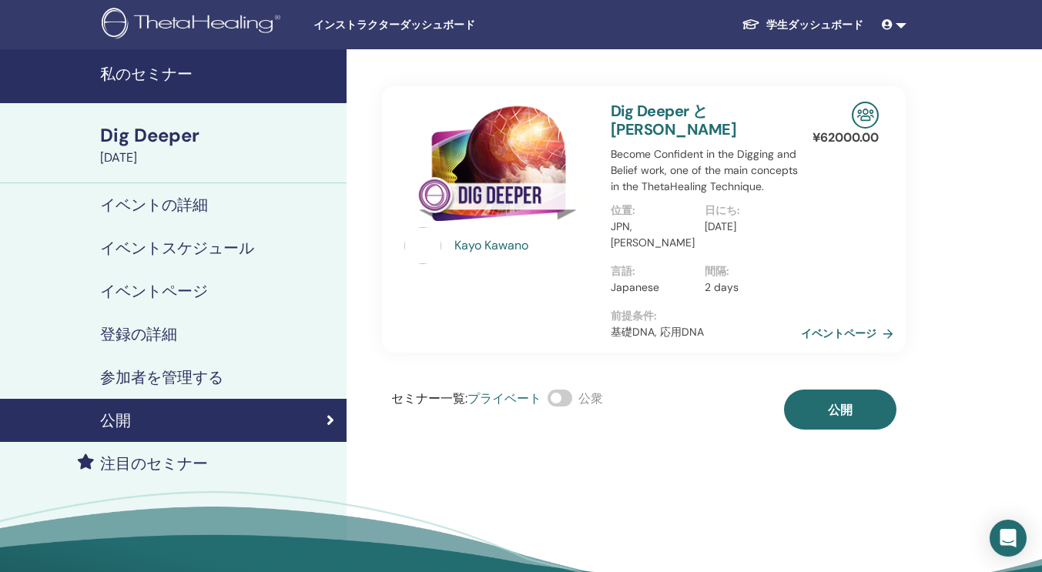
click at [847, 338] on link "イベントページ" at bounding box center [850, 333] width 99 height 23
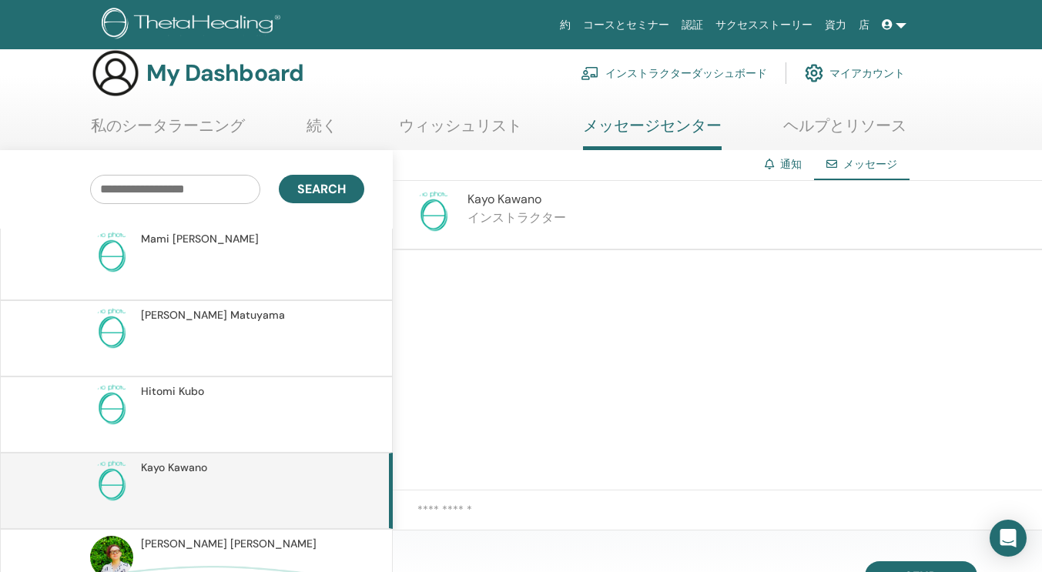
scroll to position [1110, 0]
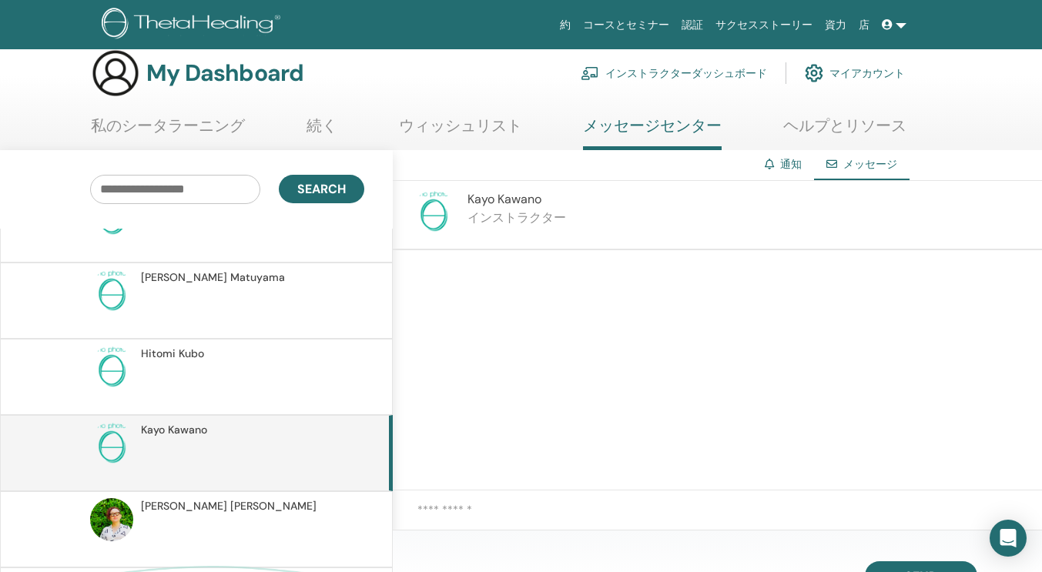
click at [207, 277] on span "Hiroko Matuyama" at bounding box center [213, 278] width 144 height 16
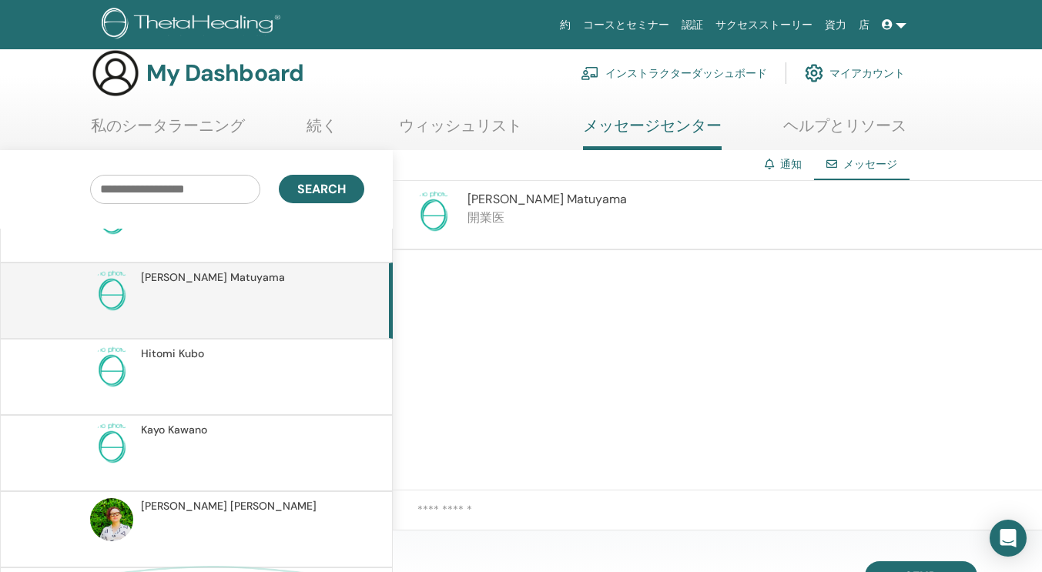
click at [433, 212] on img at bounding box center [433, 211] width 43 height 43
click at [500, 199] on span "Hiroko Matuyama" at bounding box center [546, 199] width 159 height 16
click at [464, 203] on div "Hiroko Matuyama 開業医" at bounding box center [717, 215] width 649 height 69
click at [122, 295] on img at bounding box center [111, 291] width 43 height 43
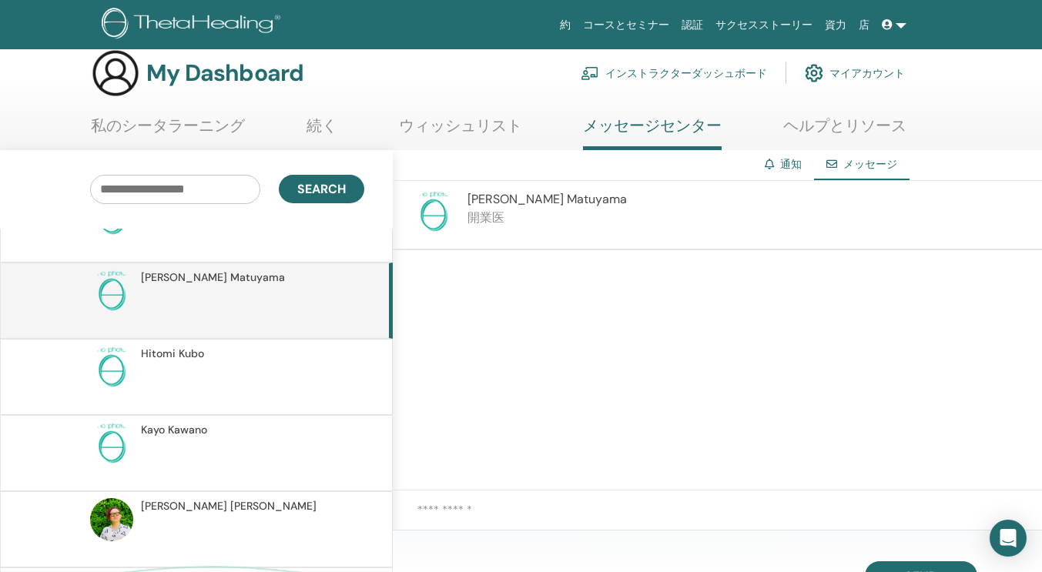
click at [189, 278] on span "Hiroko Matuyama" at bounding box center [213, 278] width 144 height 16
click at [501, 271] on div at bounding box center [717, 370] width 649 height 240
drag, startPoint x: 501, startPoint y: 271, endPoint x: 473, endPoint y: 284, distance: 31.4
click at [473, 284] on div at bounding box center [717, 370] width 649 height 240
drag, startPoint x: 473, startPoint y: 284, endPoint x: 542, endPoint y: 323, distance: 79.7
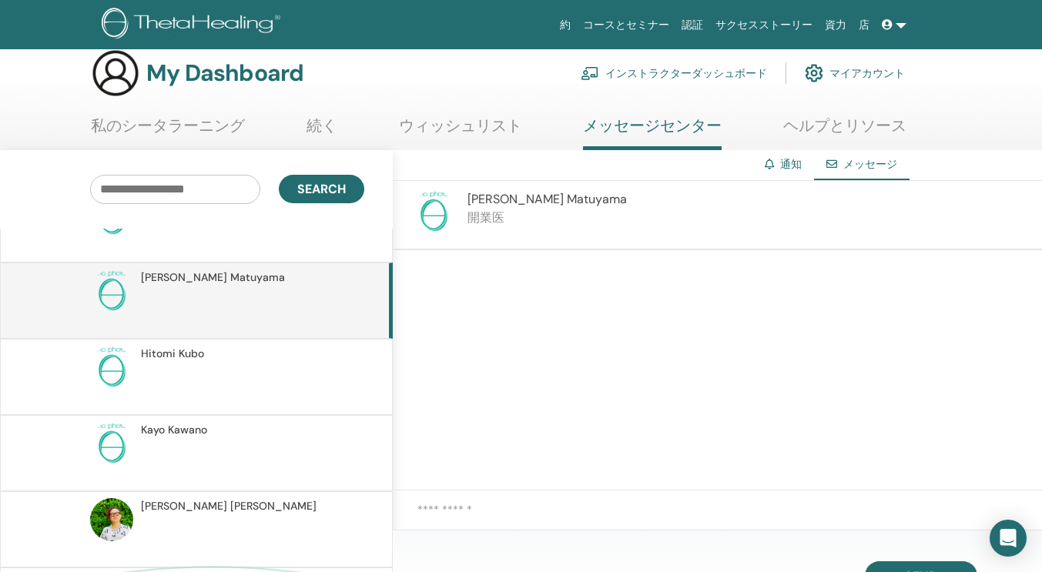
click at [542, 323] on div at bounding box center [717, 370] width 649 height 240
click at [533, 507] on textarea at bounding box center [729, 518] width 624 height 35
click at [829, 163] on icon at bounding box center [831, 164] width 11 height 11
click at [796, 165] on link "通知" at bounding box center [791, 164] width 22 height 14
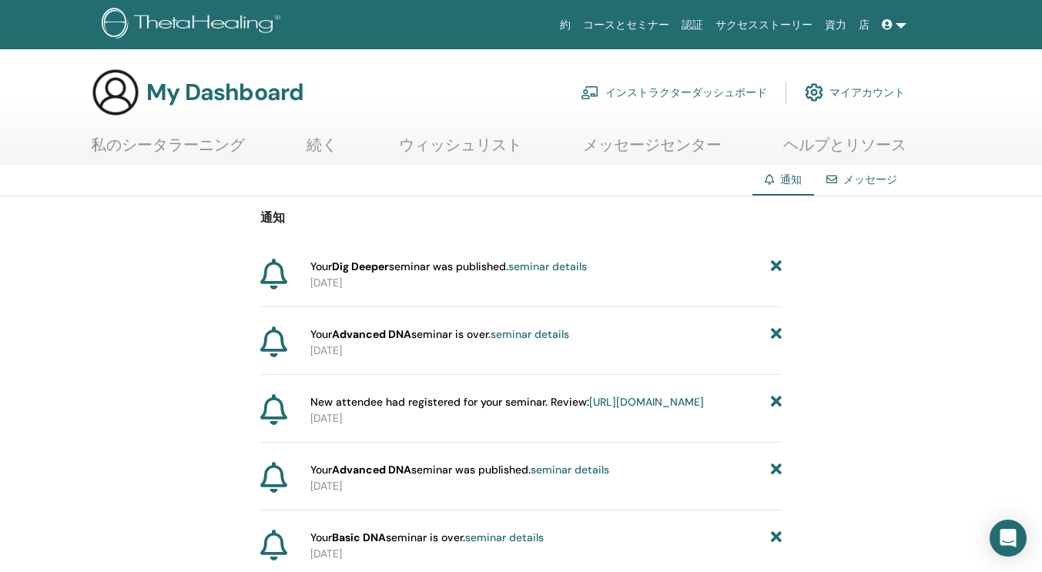
click at [587, 265] on link "seminar details" at bounding box center [547, 266] width 79 height 14
